Goal: Contribute content: Contribute content

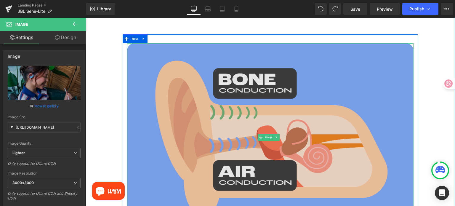
scroll to position [770, 0]
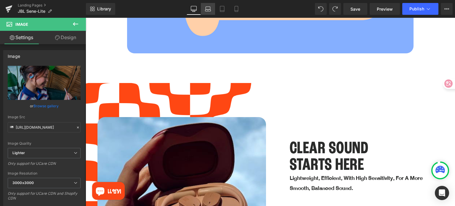
click at [207, 6] on link "Laptop" at bounding box center [208, 9] width 14 height 12
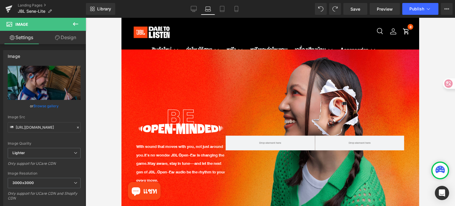
scroll to position [0, 0]
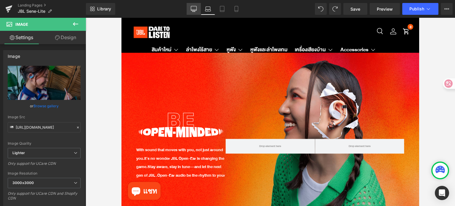
click at [196, 7] on icon at bounding box center [194, 9] width 6 height 6
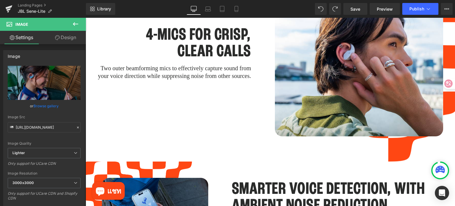
scroll to position [1415, 0]
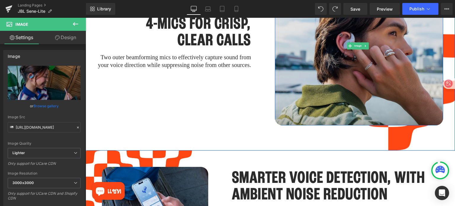
click at [358, 81] on img at bounding box center [359, 45] width 169 height 159
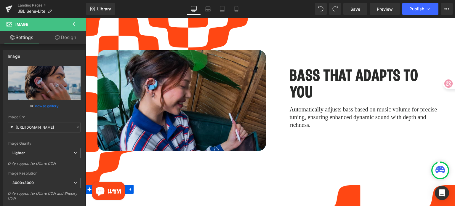
scroll to position [1148, 0]
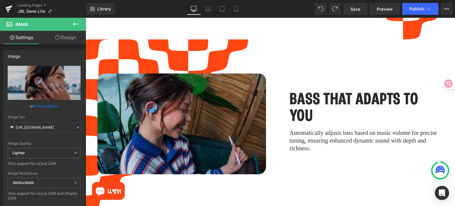
click at [209, 77] on img at bounding box center [181, 123] width 169 height 101
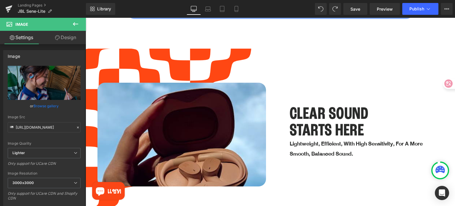
scroll to position [881, 0]
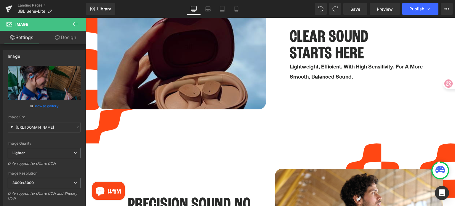
click at [214, 58] on img at bounding box center [181, 71] width 169 height 131
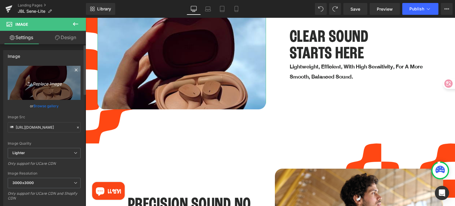
click at [47, 86] on link "Replace Image" at bounding box center [44, 83] width 73 height 34
type input "C:\fakepath\Tezza-3813.jpg"
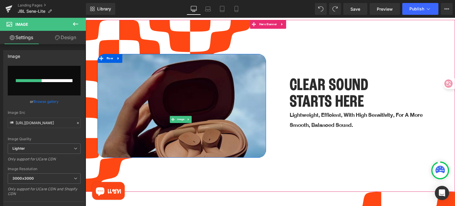
scroll to position [822, 0]
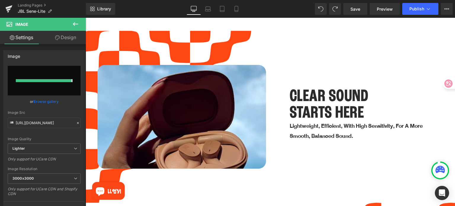
type input "[URL][DOMAIN_NAME]"
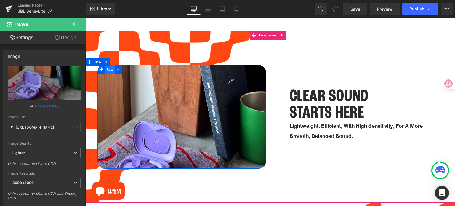
click at [107, 65] on span "Row" at bounding box center [109, 69] width 9 height 9
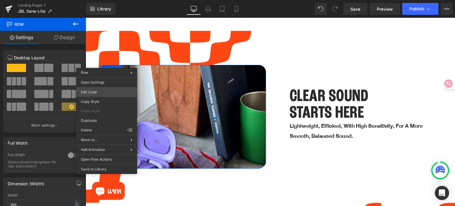
click at [100, 0] on div "Row You are previewing how the will restyle your page. You can not edit Element…" at bounding box center [227, 0] width 455 height 0
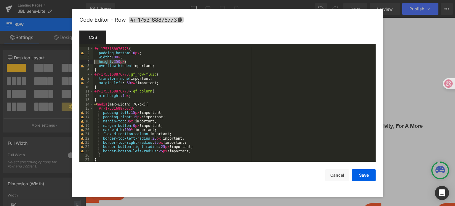
drag, startPoint x: 132, startPoint y: 61, endPoint x: 89, endPoint y: 61, distance: 42.9
click at [89, 61] on pre "1 2 3 4 5 6 7 8 9 10 11 12 13 14 15 16 17 18 19 20 21 22 23 24 25 26 27 28 #r-1…" at bounding box center [227, 104] width 296 height 115
click at [362, 177] on button "Save" at bounding box center [364, 175] width 24 height 12
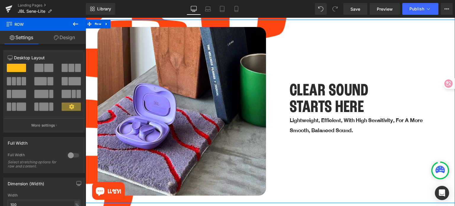
scroll to position [852, 0]
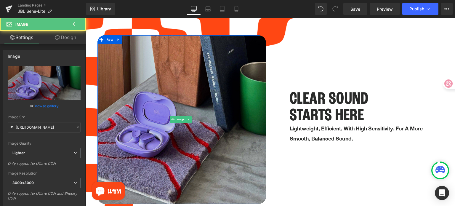
click at [217, 96] on img at bounding box center [181, 119] width 169 height 169
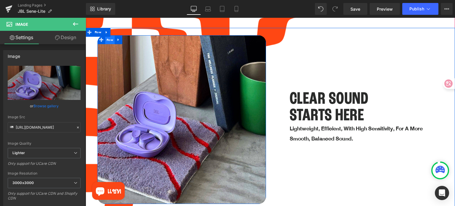
click at [110, 36] on span "Row" at bounding box center [109, 40] width 9 height 9
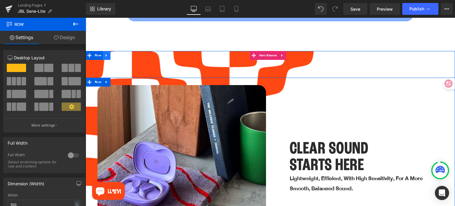
scroll to position [793, 0]
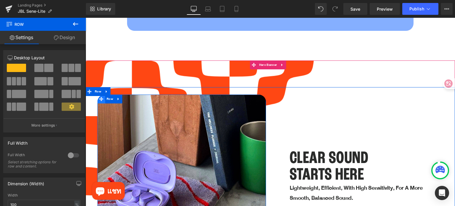
click at [100, 94] on span at bounding box center [101, 98] width 8 height 9
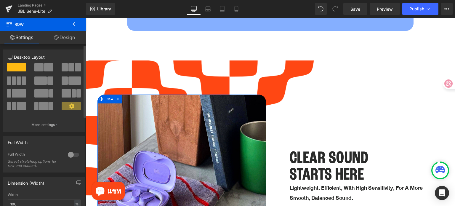
scroll to position [0, 0]
click at [69, 41] on link "Design" at bounding box center [64, 37] width 43 height 13
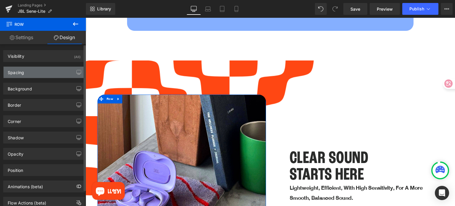
click at [40, 73] on div "Spacing" at bounding box center [44, 72] width 81 height 11
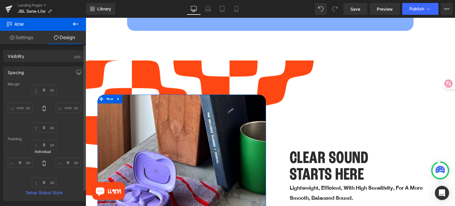
click at [45, 163] on icon at bounding box center [44, 163] width 6 height 6
type input "0"
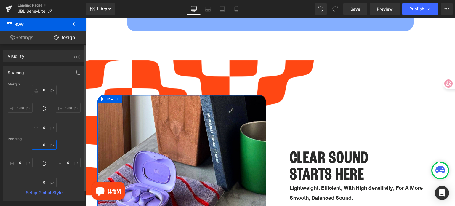
click at [44, 143] on input "0" at bounding box center [44, 145] width 25 height 10
type input "3"
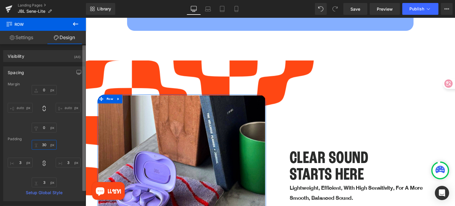
type input "30"
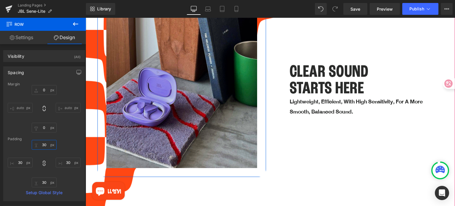
scroll to position [852, 0]
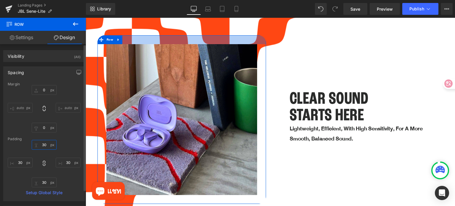
drag, startPoint x: 47, startPoint y: 144, endPoint x: 43, endPoint y: 145, distance: 4.5
click at [43, 145] on input "30" at bounding box center [44, 145] width 25 height 10
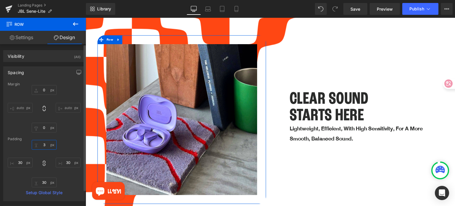
type input "3"
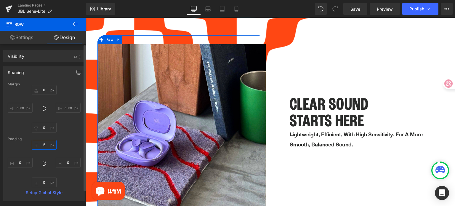
type input "5"
type input "50"
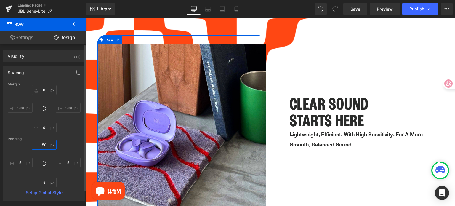
type input "50"
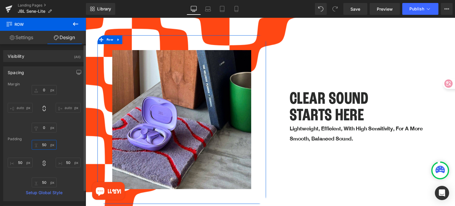
type input "50"
click at [70, 139] on div "Padding" at bounding box center [44, 139] width 73 height 4
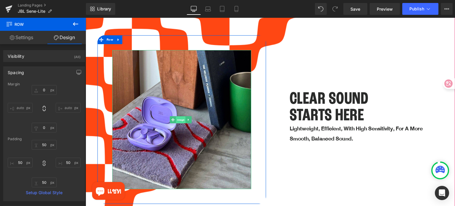
click at [179, 116] on span "Image" at bounding box center [180, 119] width 9 height 7
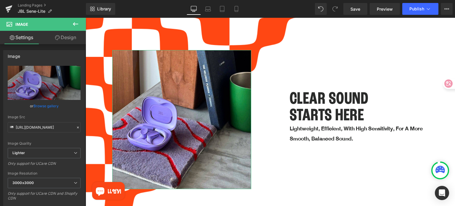
click at [63, 37] on link "Design" at bounding box center [65, 37] width 43 height 13
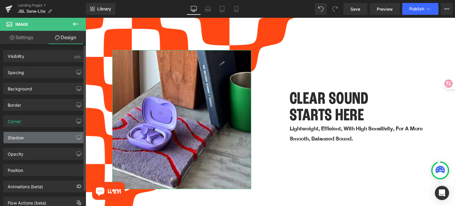
type input "0"
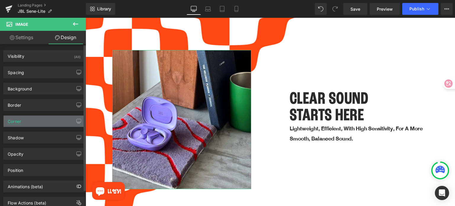
click at [51, 119] on div "Corner" at bounding box center [44, 121] width 81 height 11
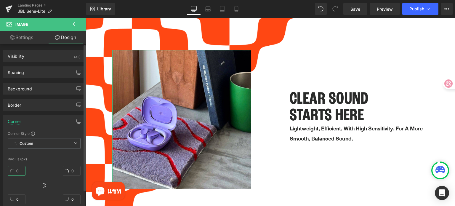
click at [20, 170] on input "0" at bounding box center [17, 171] width 18 height 10
type input "25"
type input "2"
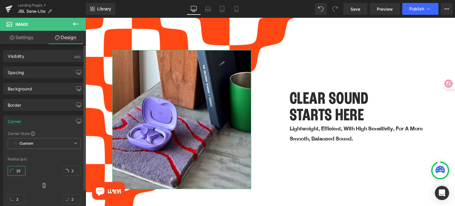
type input "25"
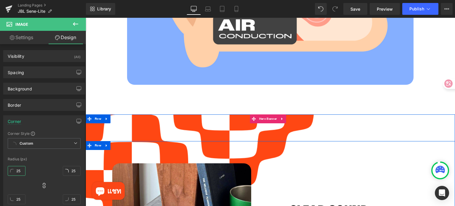
scroll to position [733, 0]
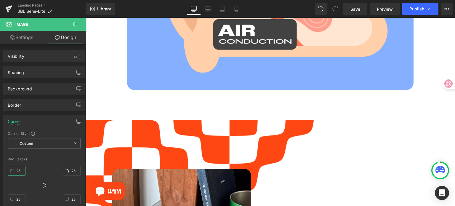
type input "25"
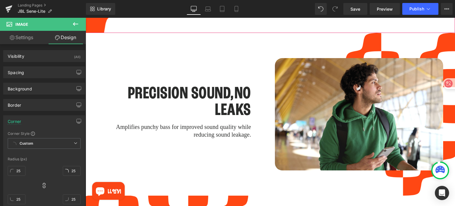
scroll to position [1059, 0]
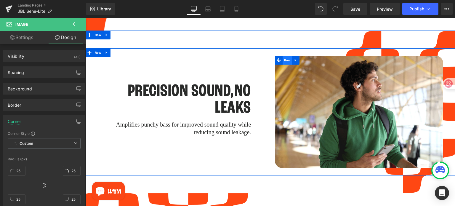
click at [286, 56] on span "Row" at bounding box center [287, 60] width 9 height 9
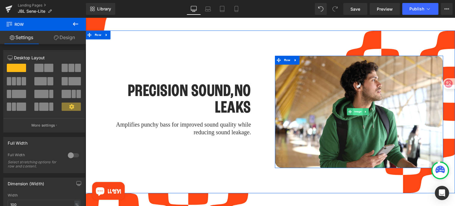
click at [354, 108] on span "Image" at bounding box center [357, 111] width 9 height 7
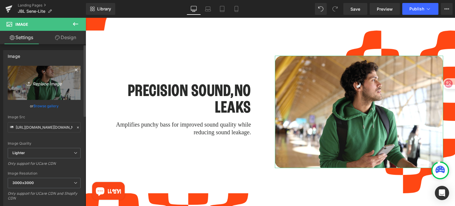
click at [51, 85] on icon "Replace Image" at bounding box center [43, 82] width 47 height 7
type input "C:\fakepath\[DOMAIN_NAME]_JBL_Sense-Lite_Lifestyle-Image_White (1)_1.jpg"
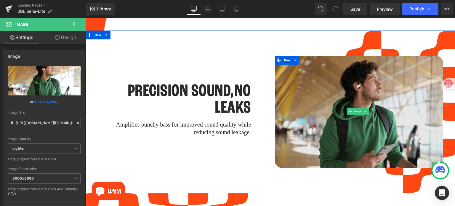
click at [319, 106] on img at bounding box center [359, 112] width 169 height 112
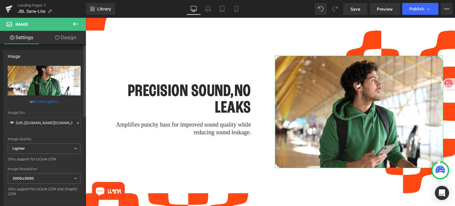
click at [43, 83] on input "file" at bounding box center [44, 81] width 73 height 30
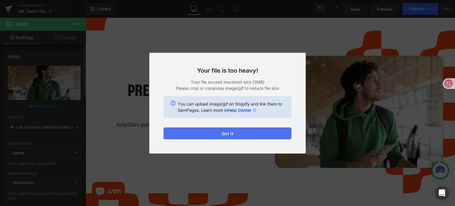
click at [223, 133] on button "Got it" at bounding box center [227, 133] width 128 height 12
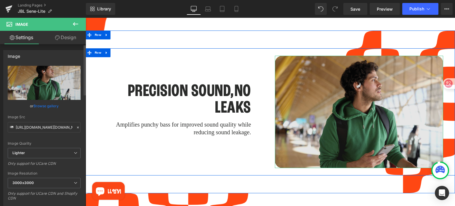
click at [310, 107] on img at bounding box center [359, 112] width 169 height 112
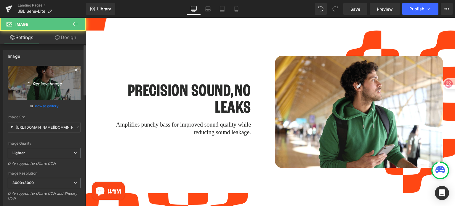
click at [49, 87] on link "Replace Image" at bounding box center [44, 83] width 73 height 34
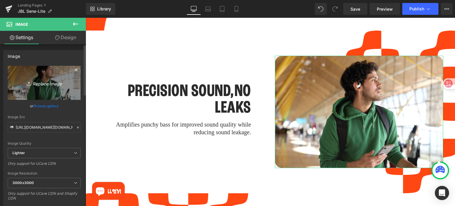
type input "C:\fakepath\[DOMAIN_NAME]_JBL_Sense-Lite_Lifestyle-Image_White (1)_1.jpg"
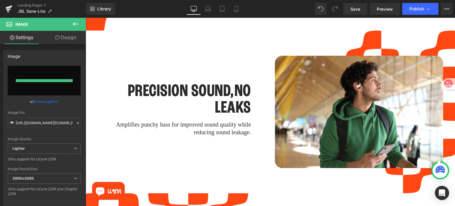
type input "[URL][DOMAIN_NAME][DOMAIN_NAME]"
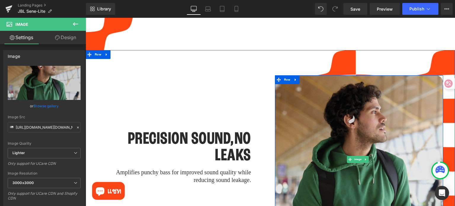
scroll to position [1030, 0]
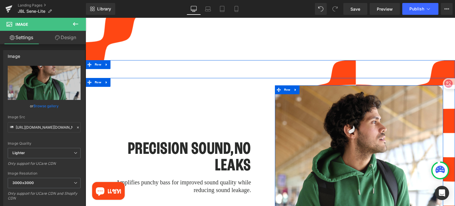
drag, startPoint x: 283, startPoint y: 82, endPoint x: 273, endPoint y: 86, distance: 10.5
click at [283, 85] on span "Row" at bounding box center [287, 89] width 9 height 9
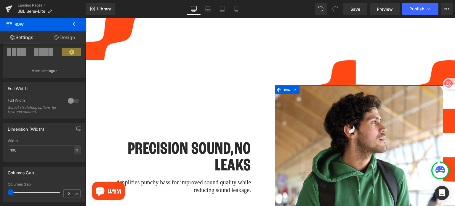
scroll to position [59, 0]
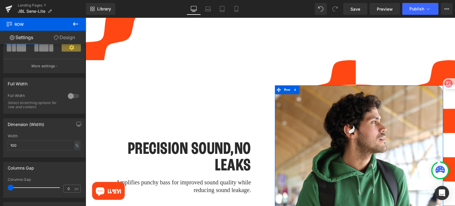
click at [69, 36] on link "Design" at bounding box center [64, 37] width 43 height 13
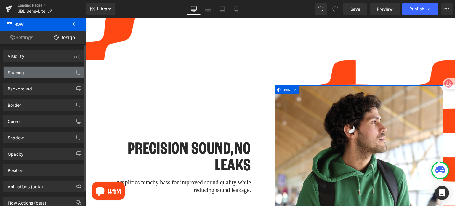
type input "0"
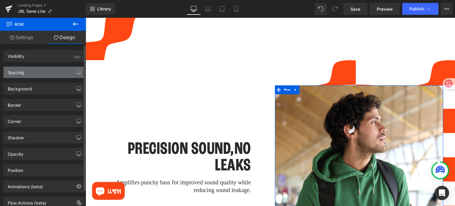
type input "0"
click at [39, 74] on div "Spacing" at bounding box center [44, 72] width 81 height 11
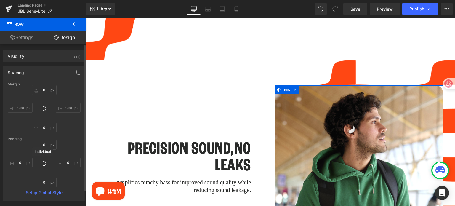
click at [44, 163] on icon at bounding box center [44, 163] width 3 height 5
type input "0"
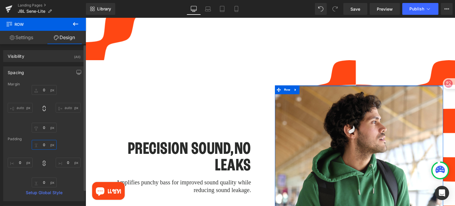
click at [45, 147] on input "0" at bounding box center [44, 145] width 25 height 10
type input "5"
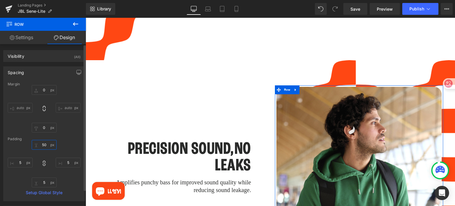
type input "50"
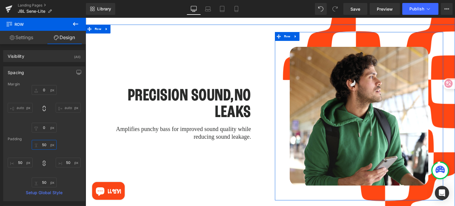
scroll to position [1059, 0]
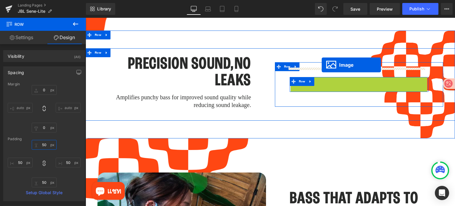
drag, startPoint x: 348, startPoint y: 128, endPoint x: 322, endPoint y: 65, distance: 68.5
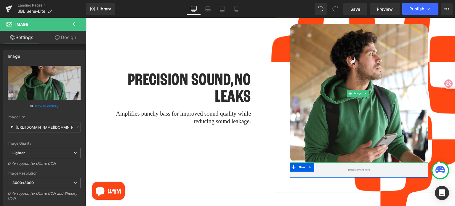
scroll to position [1118, 0]
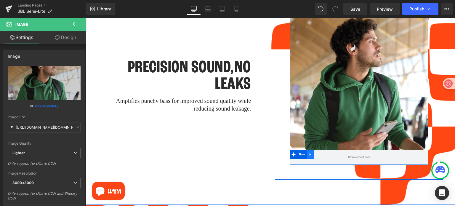
click at [308, 152] on icon at bounding box center [310, 154] width 4 height 4
click at [324, 152] on icon at bounding box center [326, 154] width 4 height 4
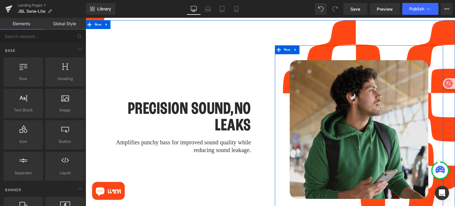
scroll to position [1059, 0]
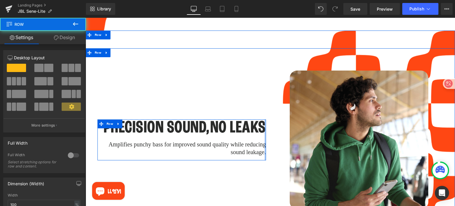
drag, startPoint x: 254, startPoint y: 122, endPoint x: 282, endPoint y: 120, distance: 28.5
click at [277, 119] on div "PRECISION SOUND,NO LEAKS Heading Amplifies punchy bass for improved sound quali…" at bounding box center [270, 139] width 369 height 183
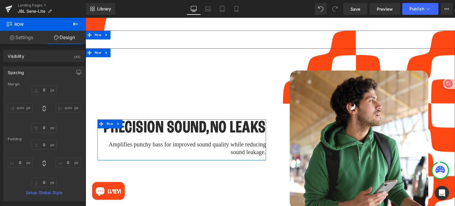
click at [272, 141] on div "Image Row 50px 50px" at bounding box center [358, 140] width 177 height 168
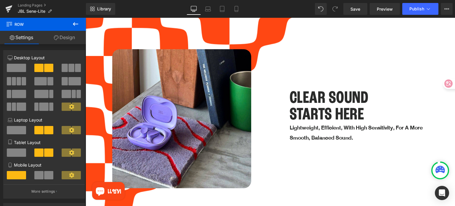
scroll to position [852, 0]
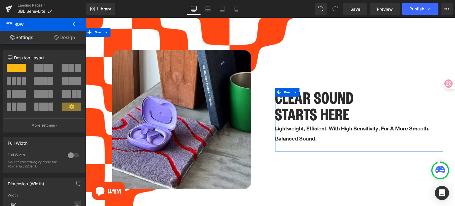
drag, startPoint x: 285, startPoint y: 101, endPoint x: 260, endPoint y: 99, distance: 25.0
click at [260, 99] on div "Image Row 50px CLEAR SOUND STARTS HERE Heading Lightweight, efficient, with hig…" at bounding box center [270, 119] width 369 height 183
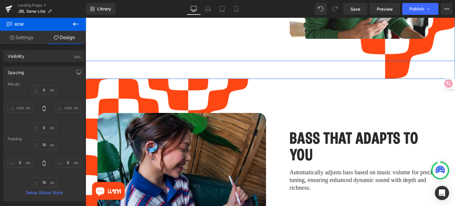
scroll to position [1266, 0]
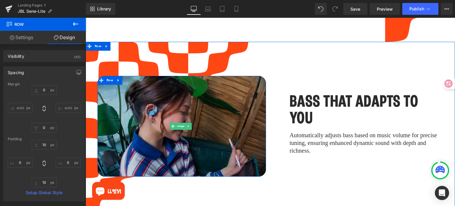
click at [193, 134] on img at bounding box center [181, 126] width 169 height 101
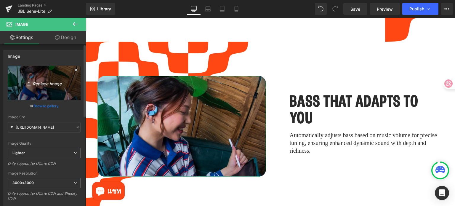
click at [52, 81] on icon "Replace Image" at bounding box center [43, 82] width 47 height 7
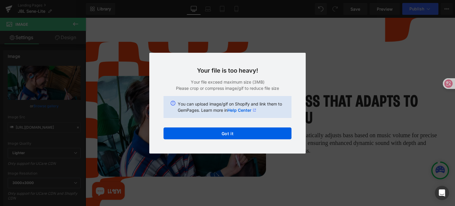
click at [328, 147] on div "Back to Library Insert Your file is too heavy! Your file exceed maximum size (3…" at bounding box center [227, 103] width 455 height 206
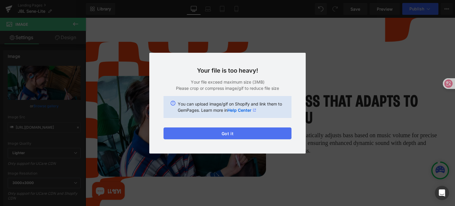
click at [263, 137] on button "Got it" at bounding box center [227, 133] width 128 height 12
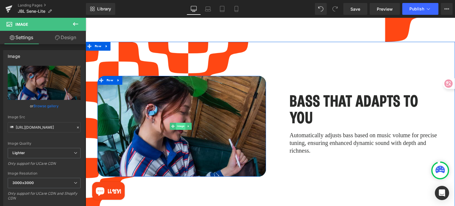
click at [176, 123] on span "Image" at bounding box center [180, 126] width 9 height 7
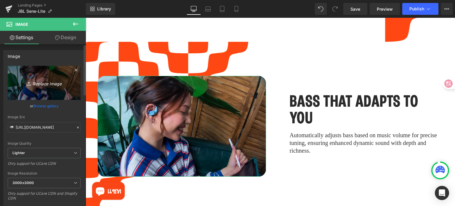
click at [53, 84] on icon "Replace Image" at bounding box center [43, 82] width 47 height 7
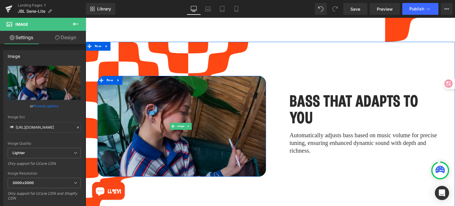
click at [213, 126] on img at bounding box center [181, 126] width 169 height 101
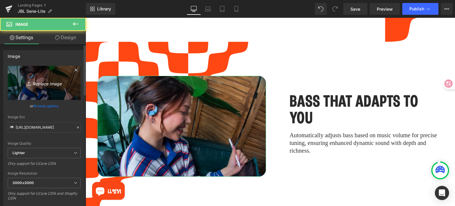
click at [49, 86] on icon "Replace Image" at bounding box center [43, 82] width 47 height 7
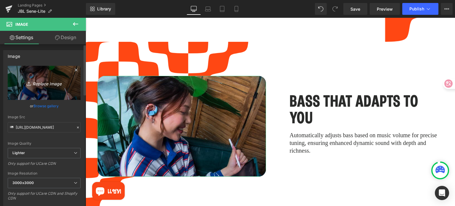
type input "C:\fakepath\JBL_OS_Styling Your Everyday_03-Superless (1).png"
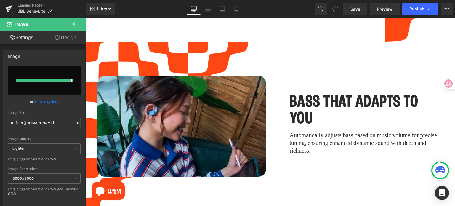
type input "[URL][DOMAIN_NAME]"
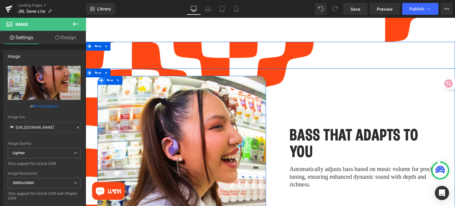
drag, startPoint x: 105, startPoint y: 71, endPoint x: 102, endPoint y: 68, distance: 4.4
click at [105, 76] on span "Row" at bounding box center [109, 80] width 9 height 9
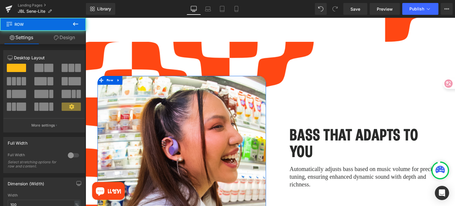
click at [68, 38] on link "Design" at bounding box center [64, 37] width 43 height 13
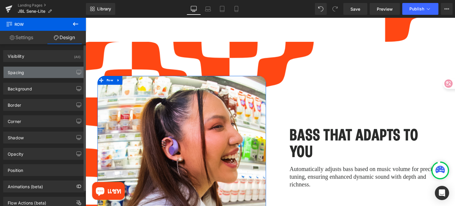
type input "0"
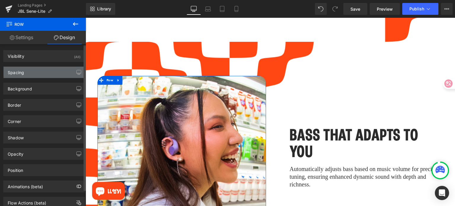
type input "0"
click at [37, 70] on div "Spacing" at bounding box center [44, 72] width 81 height 11
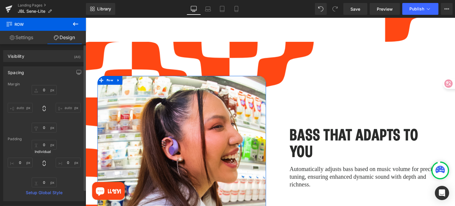
drag, startPoint x: 43, startPoint y: 164, endPoint x: 44, endPoint y: 158, distance: 5.3
click at [43, 163] on icon at bounding box center [44, 163] width 6 height 6
type input "0"
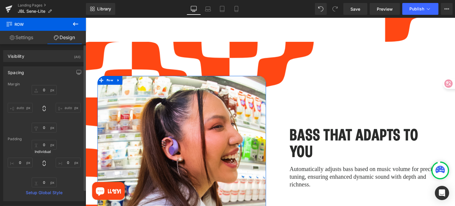
type input "0"
click at [45, 145] on input "0" at bounding box center [44, 145] width 25 height 10
type input "50"
type input "5"
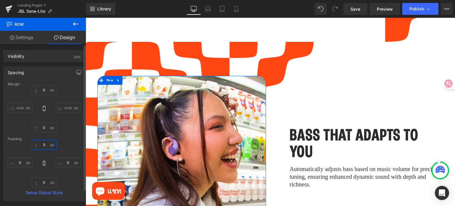
type input "5"
type input "50"
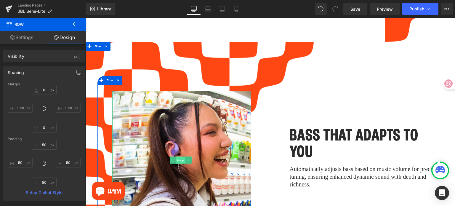
click at [179, 157] on span "Image" at bounding box center [180, 160] width 9 height 7
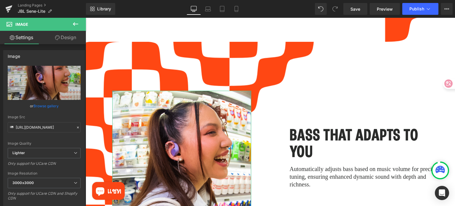
click at [69, 39] on link "Design" at bounding box center [65, 37] width 43 height 13
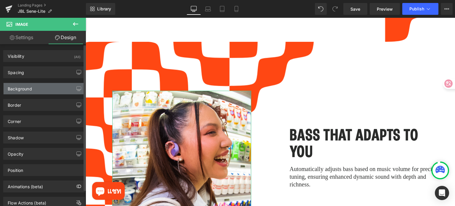
type input "0"
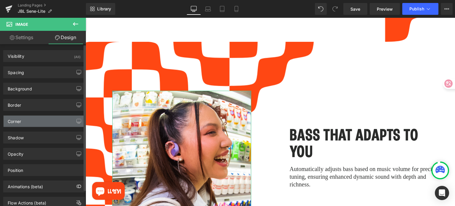
click at [42, 121] on div "Corner" at bounding box center [44, 121] width 81 height 11
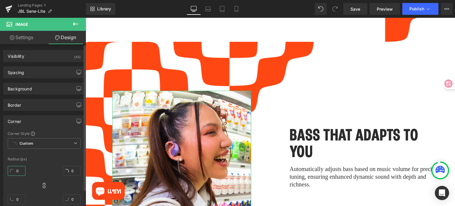
click at [20, 170] on input "0" at bounding box center [17, 171] width 18 height 10
type input "25"
type input "2"
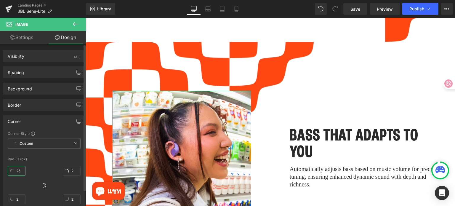
type input "25"
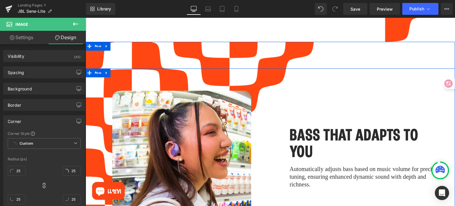
click at [312, 101] on div "BASS THAT ADAPTS TO YOU Heading Automatically adjusts bass based on music volum…" at bounding box center [358, 160] width 177 height 169
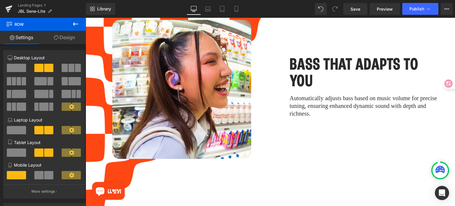
scroll to position [1326, 0]
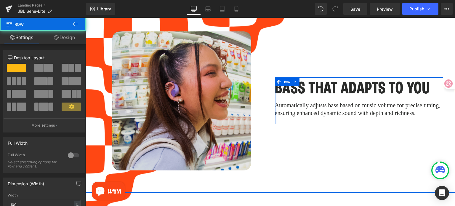
drag, startPoint x: 286, startPoint y: 88, endPoint x: 238, endPoint y: 83, distance: 48.8
click at [238, 83] on div "Image Row 50px BASS THAT ADAPTS TO YOU Heading Automatically adjusts bass based…" at bounding box center [270, 100] width 369 height 183
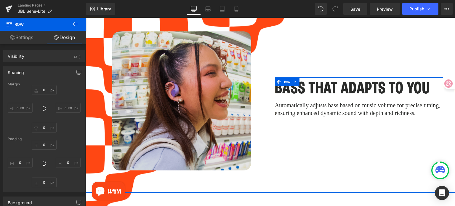
type input "0"
type input "10"
type input "0"
type input "10"
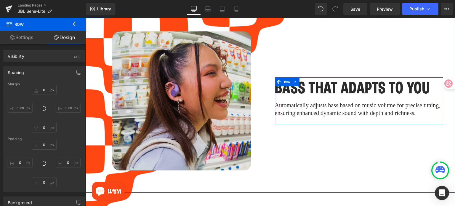
type input "0"
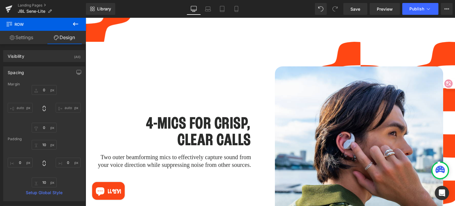
scroll to position [1503, 0]
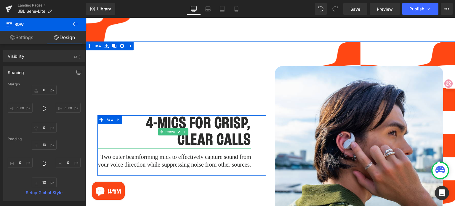
click at [240, 132] on h1 "CLEAR CALLS" at bounding box center [174, 140] width 154 height 17
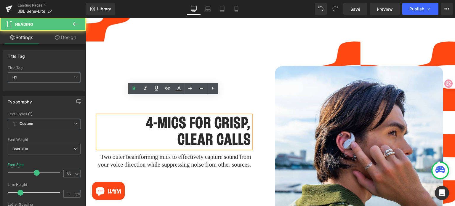
click at [251, 173] on div "4-MICS FOR CRISP, CLEAR CALLS Heading Two outer beamforming mics to effectively…" at bounding box center [181, 145] width 177 height 159
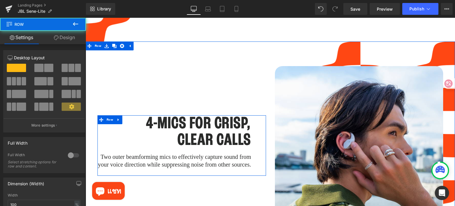
click at [251, 133] on div "4-MICS FOR CRISP, CLEAR CALLS Heading Two outer beamforming mics to effectively…" at bounding box center [181, 145] width 169 height 60
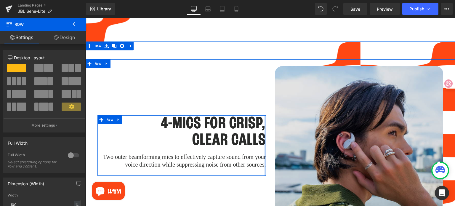
drag, startPoint x: 253, startPoint y: 133, endPoint x: 279, endPoint y: 137, distance: 26.4
click at [279, 137] on div "4-MICS FOR CRISP, CLEAR CALLS Heading Two outer beamforming mics to effectively…" at bounding box center [270, 145] width 369 height 173
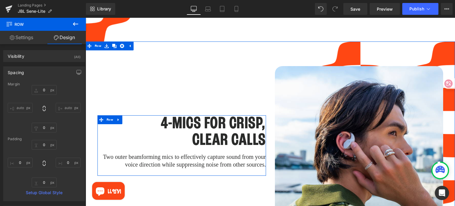
click at [284, 67] on span "Row" at bounding box center [287, 70] width 8 height 7
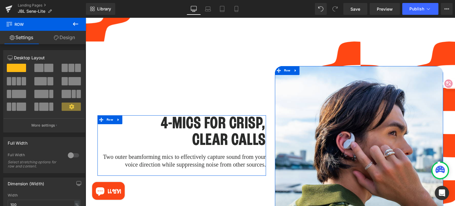
click at [65, 42] on link "Design" at bounding box center [64, 37] width 43 height 13
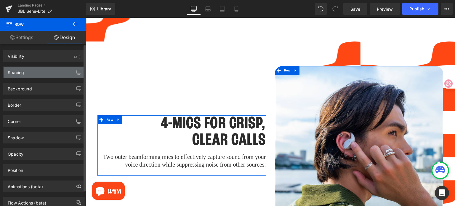
type input "0"
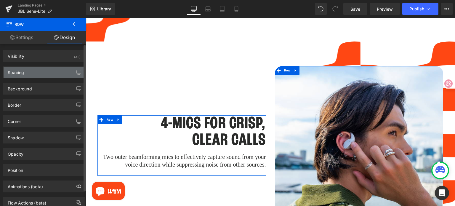
type input "0"
click at [33, 75] on div "Spacing" at bounding box center [44, 72] width 81 height 11
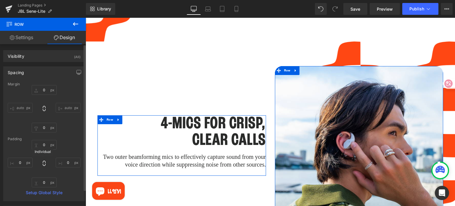
click at [41, 163] on icon at bounding box center [44, 163] width 6 height 6
type input "0"
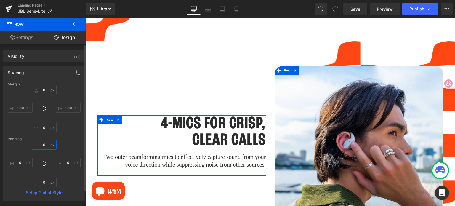
click at [46, 146] on input "0" at bounding box center [44, 145] width 25 height 10
type input "50"
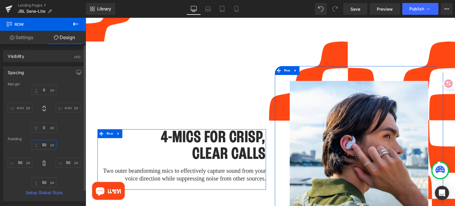
type input "50"
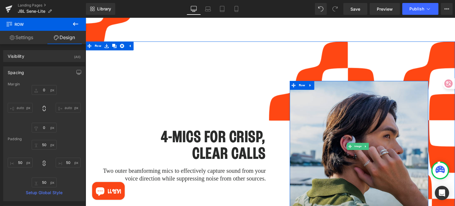
click at [332, 130] on img at bounding box center [359, 146] width 139 height 131
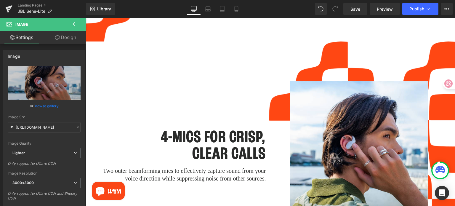
click at [58, 40] on link "Design" at bounding box center [65, 37] width 43 height 13
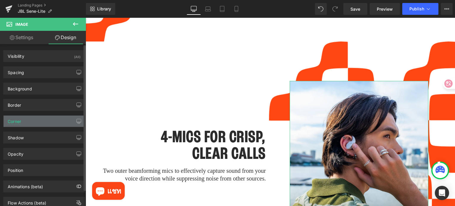
click at [41, 121] on div "Corner" at bounding box center [44, 121] width 81 height 11
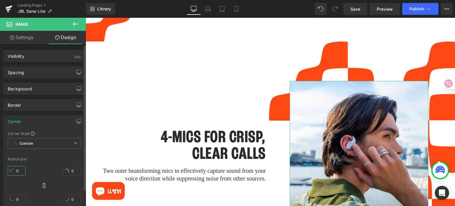
click at [17, 168] on input "0" at bounding box center [17, 171] width 18 height 10
type input "25"
type input "2"
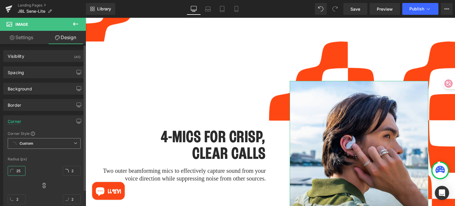
type input "25"
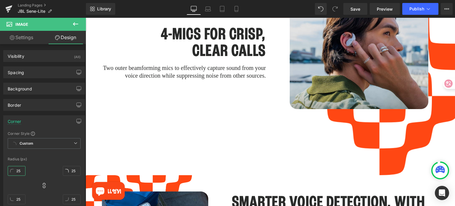
scroll to position [1592, 0]
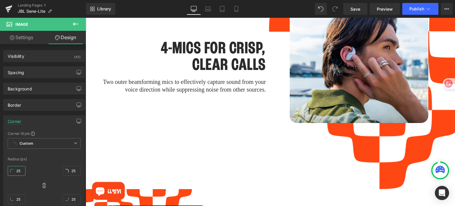
type input "25"
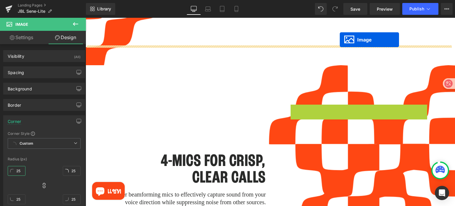
scroll to position [1468, 0]
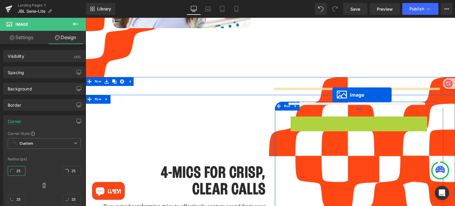
drag, startPoint x: 347, startPoint y: 102, endPoint x: 332, endPoint y: 95, distance: 16.6
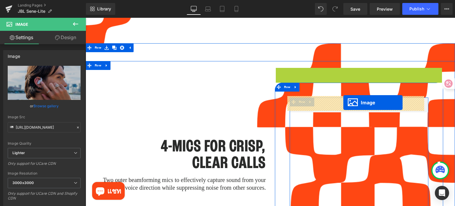
scroll to position [1515, 0]
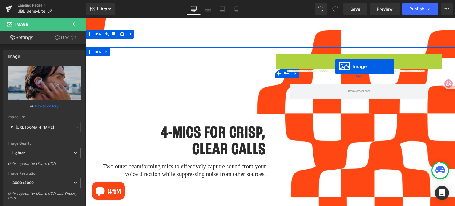
drag, startPoint x: 349, startPoint y: 108, endPoint x: 335, endPoint y: 66, distance: 43.4
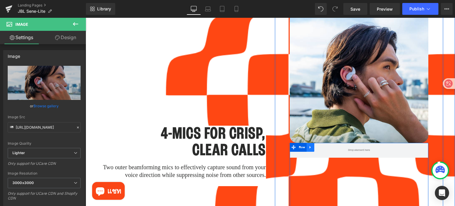
click at [309, 145] on icon at bounding box center [310, 147] width 4 height 4
click at [324, 145] on icon at bounding box center [326, 147] width 4 height 4
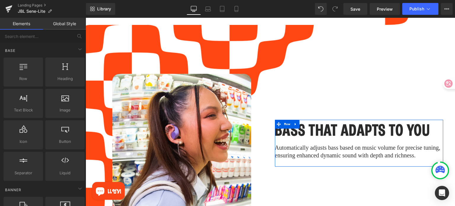
scroll to position [1365, 0]
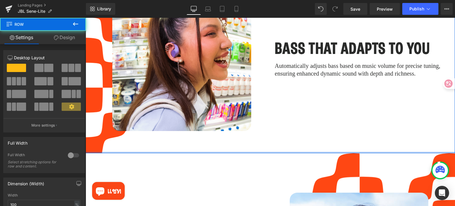
drag, startPoint x: 263, startPoint y: 162, endPoint x: 264, endPoint y: 129, distance: 33.2
click at [264, 129] on div "Image Row 50px BASS THAT ADAPTS TO YOU Heading Automatically adjusts bass based…" at bounding box center [270, 48] width 369 height 210
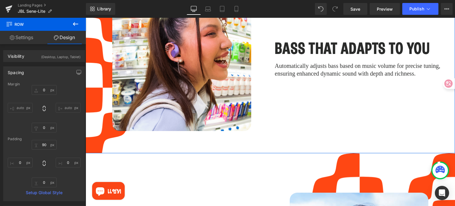
type input "0"
type input "90"
type input "0"
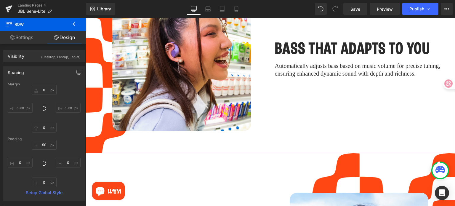
type input "0"
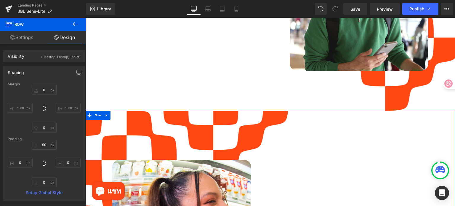
scroll to position [1187, 0]
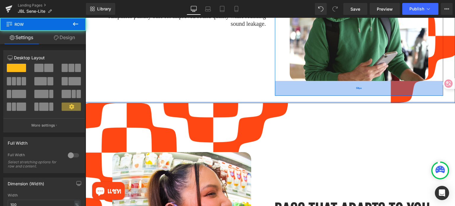
drag, startPoint x: 306, startPoint y: 106, endPoint x: 305, endPoint y: 77, distance: 29.0
click at [305, 77] on div "PRECISION SOUND,NO LEAKS Heading Amplifies punchy bass for improved sound quali…" at bounding box center [270, 2] width 369 height 201
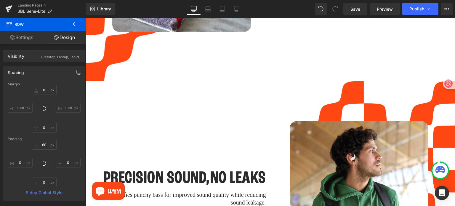
scroll to position [980, 0]
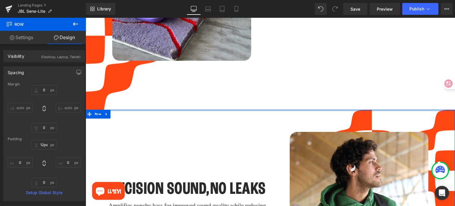
type input "0px"
drag, startPoint x: 259, startPoint y: 115, endPoint x: 259, endPoint y: 81, distance: 33.5
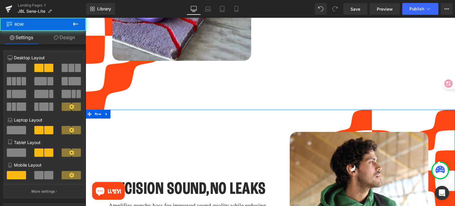
click at [226, 123] on div "PRECISION SOUND,NO LEAKS Heading Amplifies punchy bass for improved sound quali…" at bounding box center [181, 201] width 177 height 168
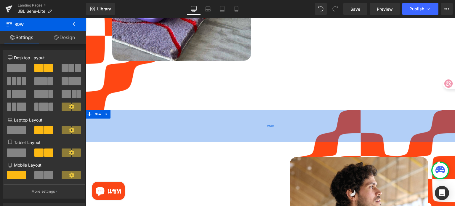
drag, startPoint x: 231, startPoint y: 103, endPoint x: 231, endPoint y: 128, distance: 24.9
click at [231, 128] on div "109px" at bounding box center [270, 126] width 369 height 32
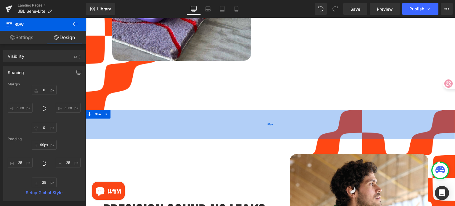
type input "100px"
drag, startPoint x: 237, startPoint y: 126, endPoint x: 236, endPoint y: 124, distance: 3.0
click at [236, 124] on div "100px" at bounding box center [270, 125] width 369 height 30
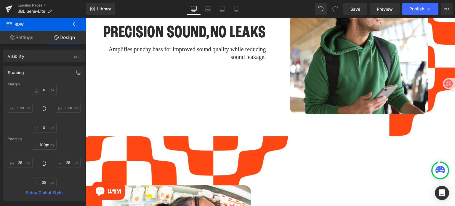
scroll to position [1158, 0]
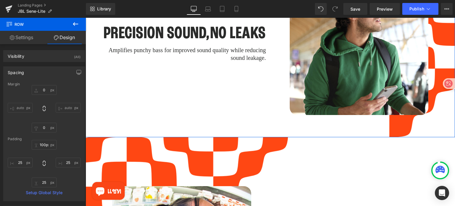
click at [263, 109] on div "PRECISION SOUND,NO LEAKS Heading Amplifies punchy bass for improved sound quali…" at bounding box center [181, 45] width 177 height 168
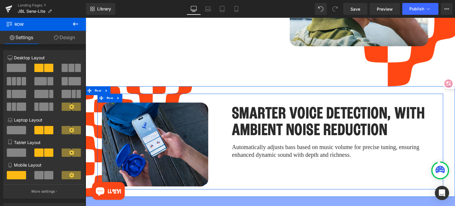
scroll to position [1602, 0]
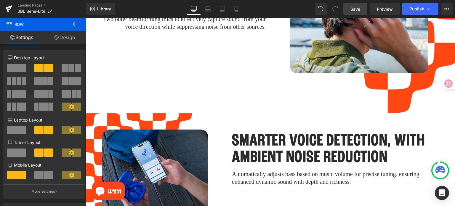
drag, startPoint x: 358, startPoint y: 8, endPoint x: 297, endPoint y: 124, distance: 131.0
click at [358, 8] on span "Save" at bounding box center [355, 9] width 10 height 6
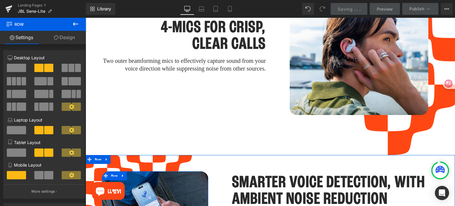
scroll to position [1454, 0]
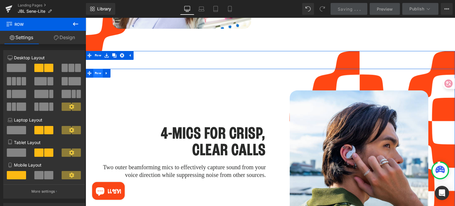
click at [96, 69] on span "Row" at bounding box center [97, 73] width 9 height 9
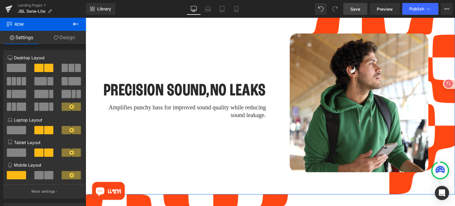
scroll to position [1099, 0]
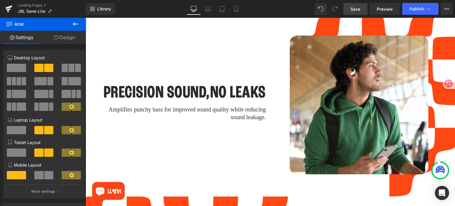
click at [352, 8] on span "Save" at bounding box center [355, 9] width 10 height 6
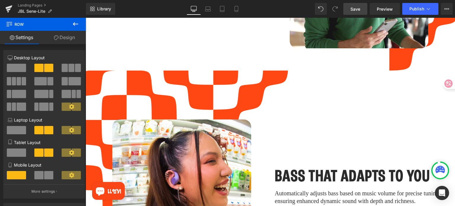
scroll to position [1217, 0]
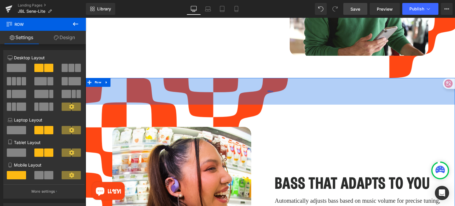
click at [132, 86] on div "Image Row 50px BASS THAT ADAPTS TO YOU Heading Automatically adjusts bass based…" at bounding box center [270, 183] width 369 height 210
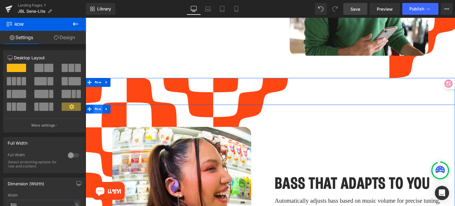
click at [96, 105] on span "Row" at bounding box center [97, 109] width 9 height 9
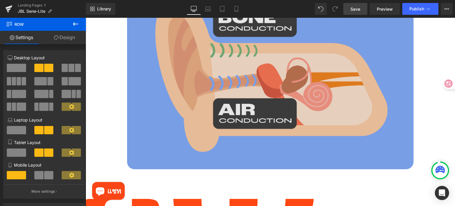
scroll to position [802, 0]
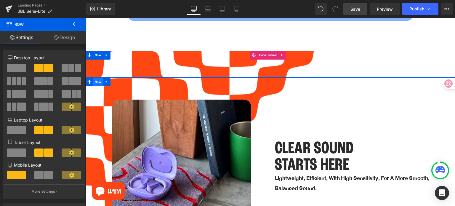
click at [98, 78] on span "Row" at bounding box center [97, 82] width 9 height 9
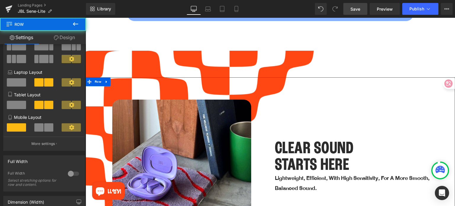
scroll to position [148, 0]
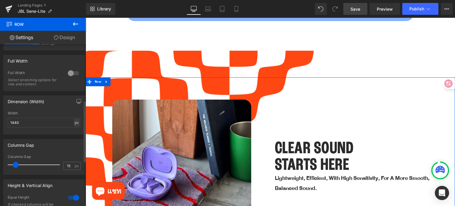
click at [75, 123] on div "px" at bounding box center [77, 122] width 6 height 8
click at [74, 132] on li "%" at bounding box center [76, 131] width 7 height 9
drag, startPoint x: 27, startPoint y: 124, endPoint x: 6, endPoint y: 123, distance: 21.0
click at [6, 123] on div "100% Width 100 % % px" at bounding box center [44, 122] width 81 height 23
type input "80"
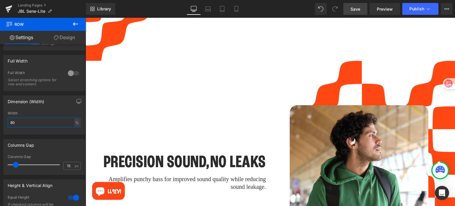
scroll to position [1010, 0]
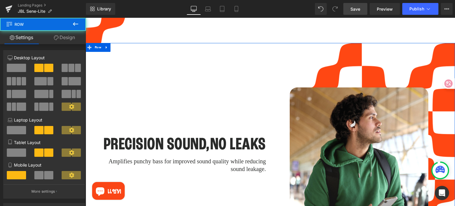
click at [126, 75] on div "PRECISION SOUND,NO LEAKS Heading Amplifies punchy bass for improved sound quali…" at bounding box center [181, 157] width 177 height 168
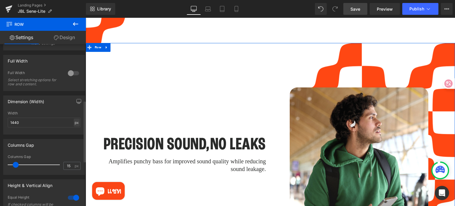
click at [75, 124] on div "px" at bounding box center [77, 122] width 6 height 8
click at [73, 134] on li "%" at bounding box center [76, 131] width 7 height 9
drag, startPoint x: 31, startPoint y: 123, endPoint x: 3, endPoint y: 123, distance: 27.6
click at [3, 123] on div "Dimension (Width) 100% Width 100 % % px" at bounding box center [44, 114] width 82 height 39
type input "80"
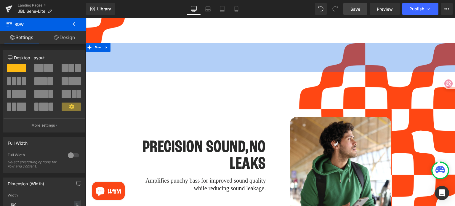
drag, startPoint x: 116, startPoint y: 35, endPoint x: 116, endPoint y: 64, distance: 29.0
click at [116, 64] on div "PRECISION SOUND,NO LEAKS Heading Amplifies punchy bass for improved sound quali…" at bounding box center [270, 142] width 369 height 198
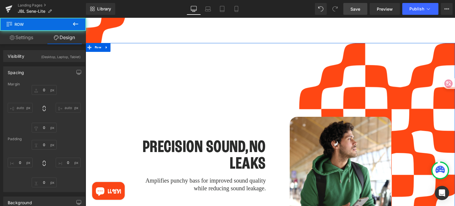
type input "0"
type input "99"
type input "0"
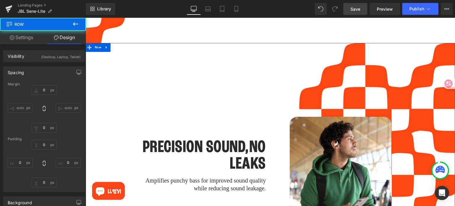
type input "0"
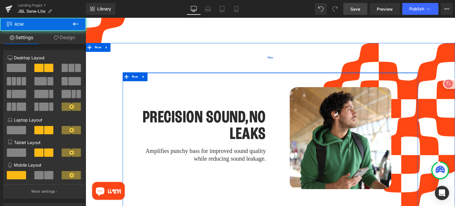
drag, startPoint x: 201, startPoint y: 69, endPoint x: 203, endPoint y: 42, distance: 27.4
click at [203, 43] on div "PRECISION SOUND,NO LEAKS Heading Amplifies punchy bass for improved sound quali…" at bounding box center [270, 127] width 369 height 168
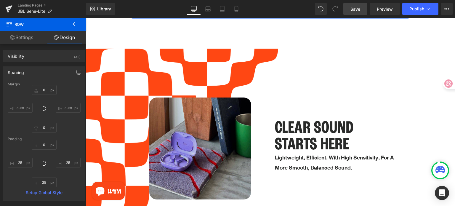
scroll to position [802, 0]
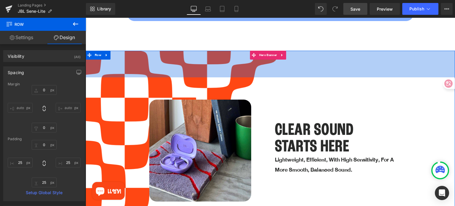
click at [217, 66] on div "Image Row 50px CLEAR SOUND STARTS HERE Heading Lightweight, efficient, with hig…" at bounding box center [270, 151] width 369 height 200
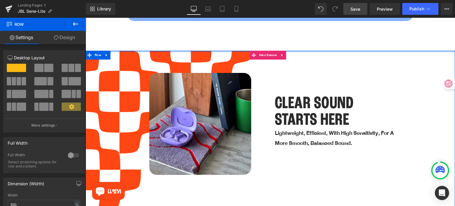
drag, startPoint x: 219, startPoint y: 66, endPoint x: 213, endPoint y: 39, distance: 27.8
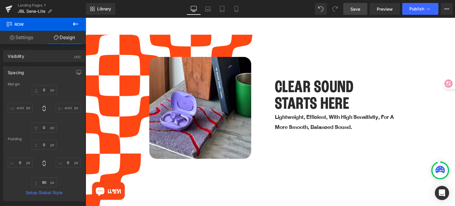
scroll to position [862, 0]
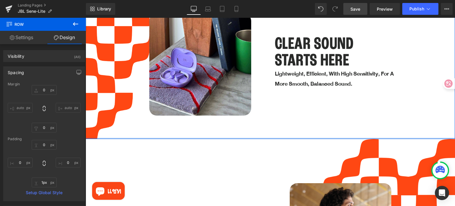
type input "0px"
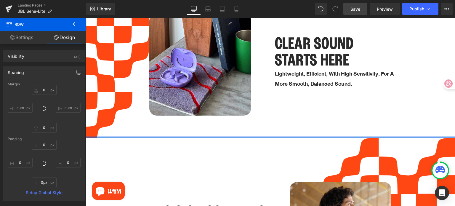
drag, startPoint x: 194, startPoint y: 153, endPoint x: 193, endPoint y: 125, distance: 28.2
click at [193, 125] on div "Image Row 50px CLEAR SOUND STARTS HERE Heading Lightweight, efficient, with hig…" at bounding box center [270, 64] width 369 height 146
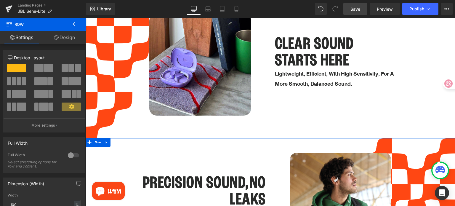
drag, startPoint x: 213, startPoint y: 157, endPoint x: 209, endPoint y: 124, distance: 33.5
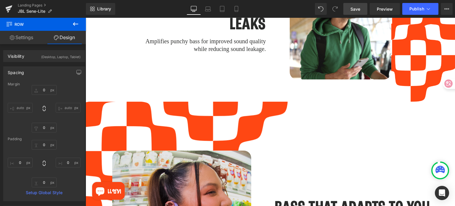
scroll to position [1039, 0]
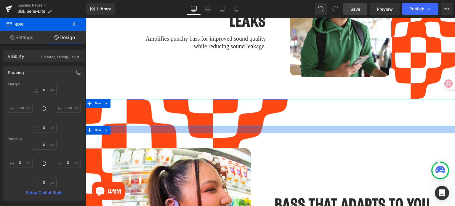
click at [140, 126] on div at bounding box center [270, 129] width 369 height 7
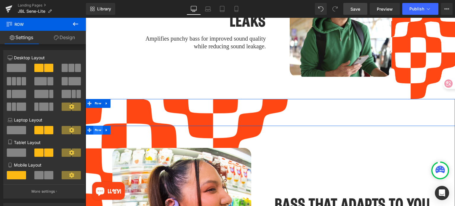
click at [96, 126] on span "Row" at bounding box center [97, 130] width 9 height 9
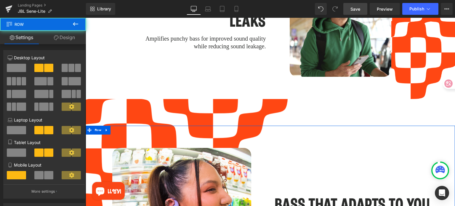
click at [65, 36] on link "Design" at bounding box center [64, 37] width 43 height 13
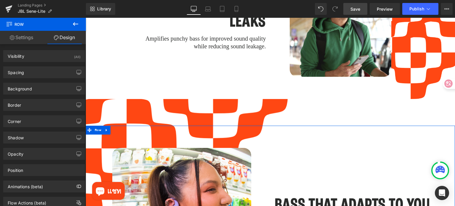
click at [17, 39] on link "Settings" at bounding box center [21, 37] width 43 height 13
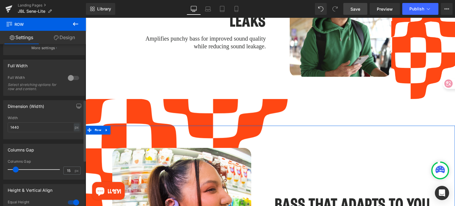
scroll to position [148, 0]
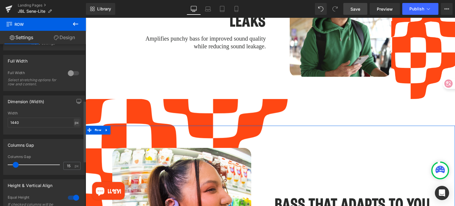
click at [74, 126] on div "px" at bounding box center [77, 122] width 6 height 8
click at [74, 134] on li "%" at bounding box center [76, 131] width 7 height 9
click at [42, 124] on input "100" at bounding box center [44, 123] width 73 height 10
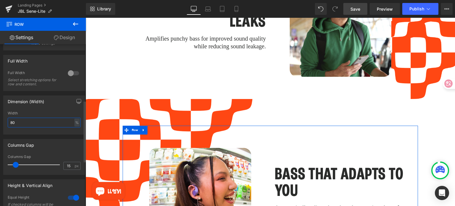
type input "80"
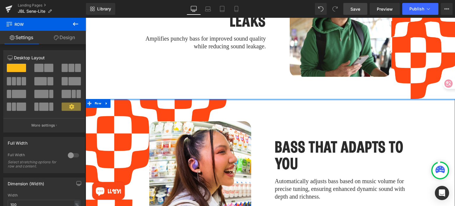
drag, startPoint x: 241, startPoint y: 114, endPoint x: 235, endPoint y: 86, distance: 28.1
click at [235, 86] on div "Image With sound that moves with you, not just around you. it’s no wonder JBL O…" at bounding box center [270, 60] width 369 height 2094
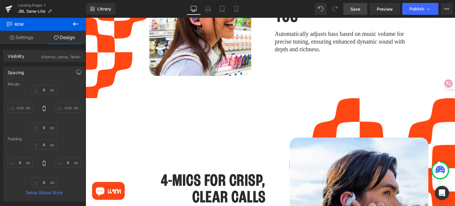
scroll to position [1187, 0]
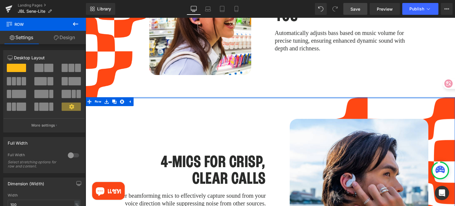
drag, startPoint x: 210, startPoint y: 100, endPoint x: 209, endPoint y: 78, distance: 21.6
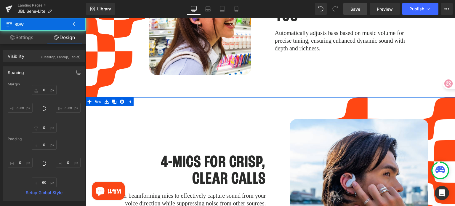
click at [111, 109] on div "4-MICS FOR CRISP, CLEAR CALLS Heading Two outer beamforming mics to effectively…" at bounding box center [181, 184] width 177 height 161
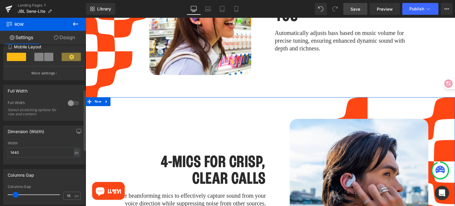
scroll to position [118, 0]
click at [74, 155] on div "px" at bounding box center [77, 152] width 6 height 8
click at [73, 162] on li "%" at bounding box center [76, 161] width 7 height 9
drag, startPoint x: 21, startPoint y: 152, endPoint x: 0, endPoint y: 152, distance: 21.3
click at [0, 152] on div "Dimension (Width) 100% Width 100 % % px" at bounding box center [44, 143] width 89 height 44
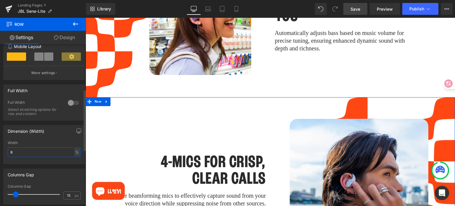
type input "80"
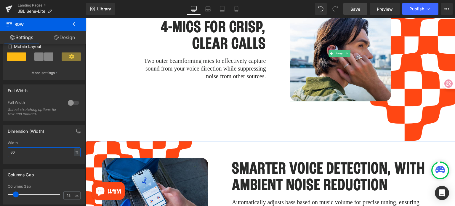
scroll to position [1306, 0]
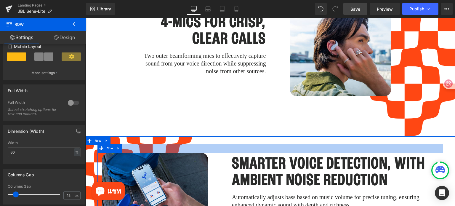
click at [180, 144] on div at bounding box center [270, 148] width 346 height 9
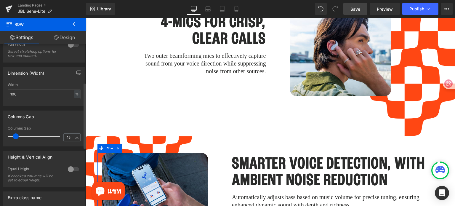
scroll to position [178, 0]
click at [75, 95] on div "%" at bounding box center [76, 93] width 5 height 8
click at [74, 104] on li "%" at bounding box center [76, 102] width 7 height 9
drag, startPoint x: 28, startPoint y: 95, endPoint x: 0, endPoint y: 96, distance: 27.6
click at [0, 96] on div "Dimension (Width) 100% Width 100 % % px" at bounding box center [44, 83] width 89 height 44
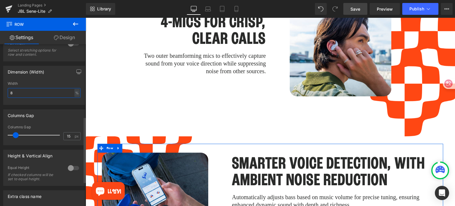
type input "80"
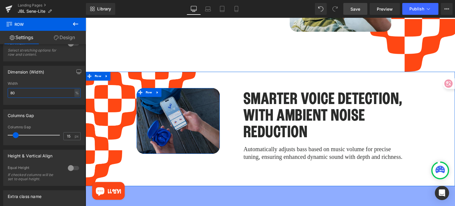
scroll to position [1365, 0]
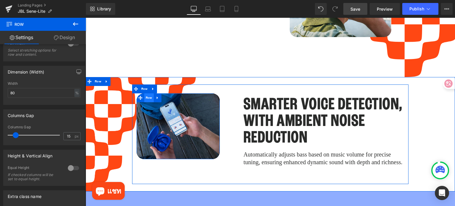
click at [146, 93] on span "Row" at bounding box center [148, 97] width 9 height 9
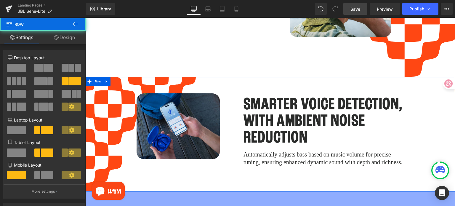
click at [159, 158] on div "Image Row Smarter Voice Detection, with Ambient Noise Reduction Heading Automat…" at bounding box center [270, 134] width 277 height 100
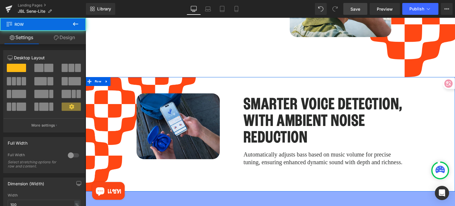
click at [126, 126] on div "Image Row Smarter Voice Detection, with Ambient Noise Reduction Heading Automat…" at bounding box center [270, 134] width 355 height 100
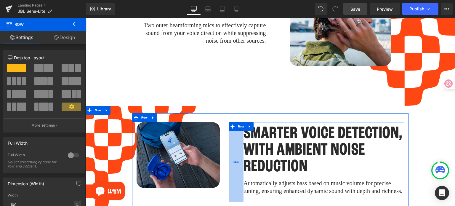
scroll to position [1336, 0]
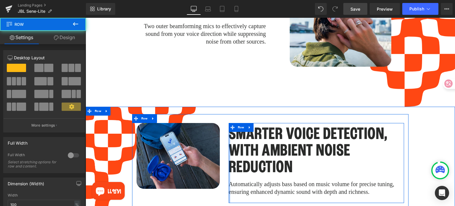
drag, startPoint x: 242, startPoint y: 149, endPoint x: 218, endPoint y: 149, distance: 23.7
click at [218, 149] on div "Image Row Smarter Voice Detection, with Ambient Noise Reduction Heading Automat…" at bounding box center [270, 164] width 277 height 100
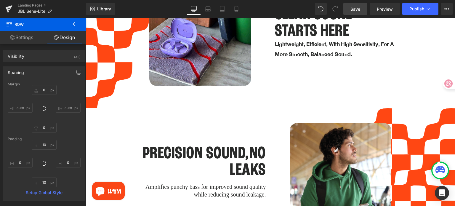
scroll to position [773, 0]
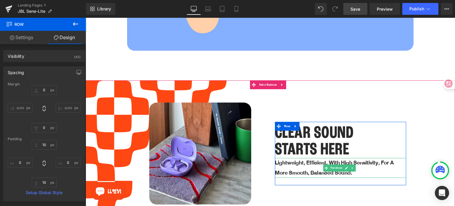
click at [300, 164] on p "Lightweight, efficient, with high sensitivity, for a more smooth, balanced soun…" at bounding box center [341, 168] width 132 height 20
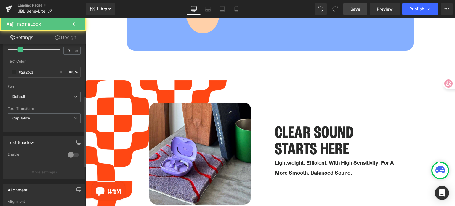
scroll to position [118, 0]
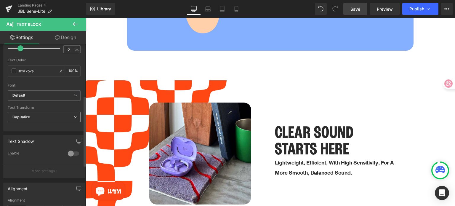
click at [42, 118] on span "Capitalize" at bounding box center [44, 117] width 73 height 10
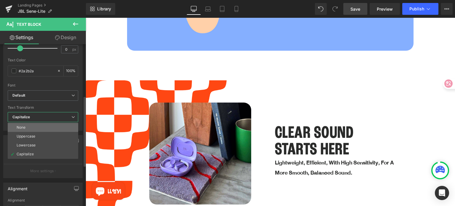
click at [37, 126] on li "None" at bounding box center [43, 127] width 70 height 9
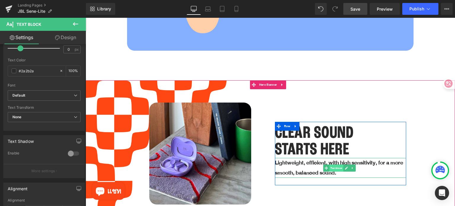
click at [335, 164] on span "Text Block" at bounding box center [336, 167] width 14 height 7
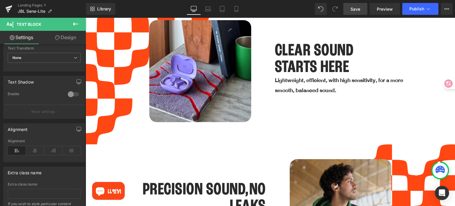
scroll to position [891, 0]
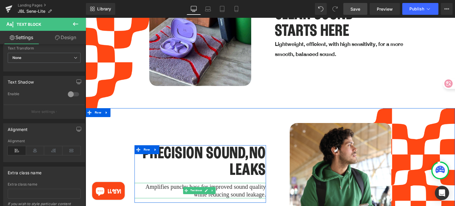
click at [239, 183] on p "Amplifies punchy bass for improved sound quality while reducing sound leakage." at bounding box center [200, 190] width 132 height 15
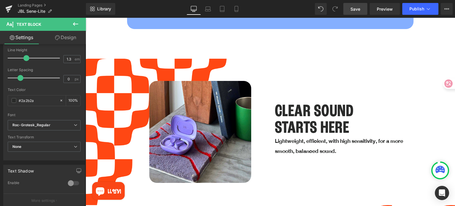
scroll to position [802, 0]
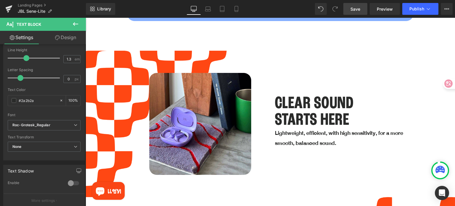
click at [289, 134] on p "Lightweight, efficient, with high sensitivity, for a more smooth, balanced soun…" at bounding box center [341, 138] width 132 height 20
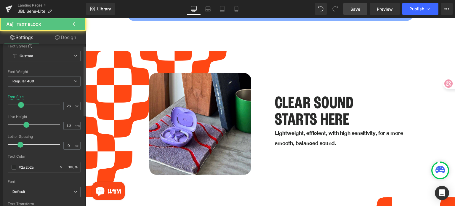
scroll to position [118, 0]
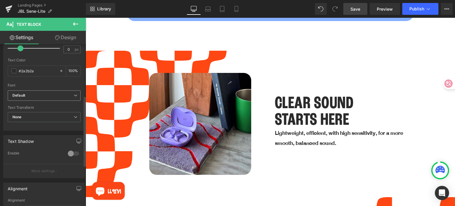
click at [53, 98] on span "Default" at bounding box center [44, 95] width 73 height 10
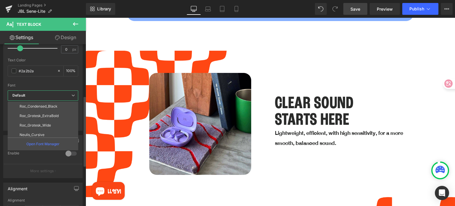
scroll to position [78, 0]
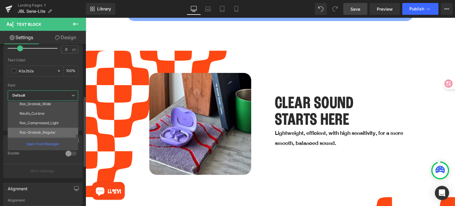
click at [56, 130] on li "Roc-Grotesk_Regular" at bounding box center [44, 132] width 73 height 9
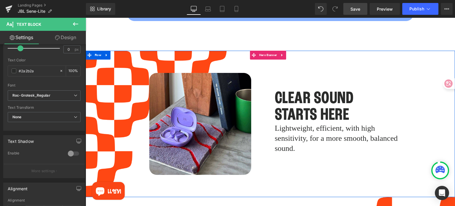
click at [421, 92] on div "Image Row 50px CLEAR SOUND STARTS HERE Heading Lightweight, efficient, with hig…" at bounding box center [270, 124] width 369 height 146
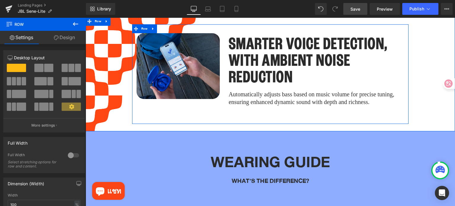
scroll to position [1424, 0]
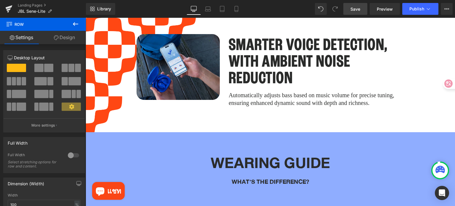
click at [354, 7] on span "Save" at bounding box center [355, 9] width 10 height 6
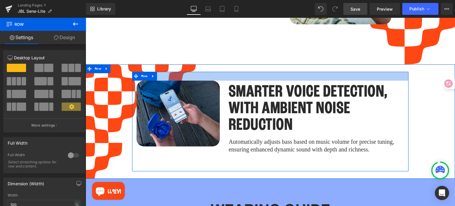
scroll to position [1392, 0]
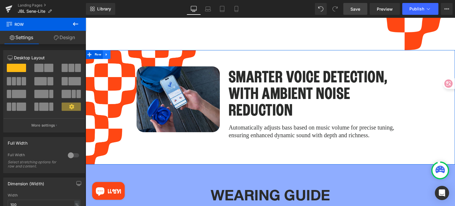
click at [107, 52] on icon at bounding box center [107, 54] width 4 height 4
click at [116, 52] on icon at bounding box center [114, 54] width 4 height 4
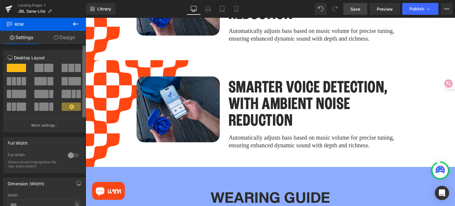
scroll to position [1501, 0]
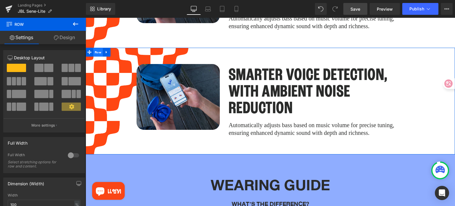
click at [97, 48] on span "Row" at bounding box center [97, 52] width 9 height 9
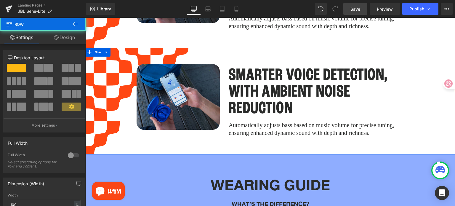
click at [66, 36] on link "Design" at bounding box center [64, 37] width 43 height 13
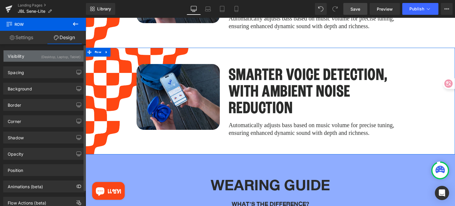
click at [35, 58] on div "Visibility (Desktop, Laptop, Tablet)" at bounding box center [44, 55] width 81 height 11
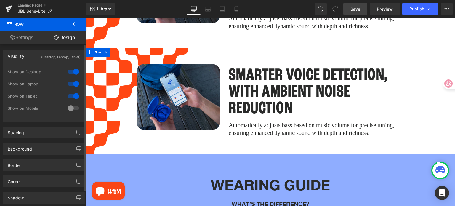
click at [69, 105] on div at bounding box center [73, 107] width 14 height 9
click at [71, 94] on div at bounding box center [73, 95] width 14 height 9
click at [73, 84] on div at bounding box center [73, 83] width 14 height 9
click at [73, 72] on div at bounding box center [73, 71] width 14 height 9
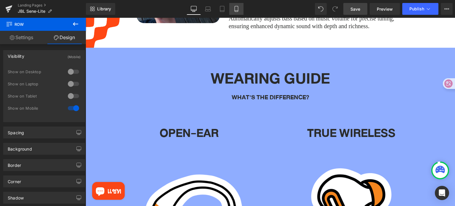
click at [238, 7] on icon at bounding box center [236, 9] width 3 height 6
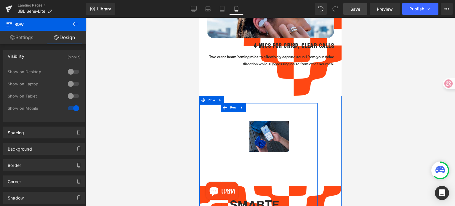
scroll to position [864, 0]
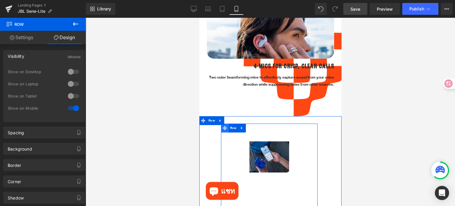
click at [225, 126] on icon at bounding box center [224, 128] width 4 height 4
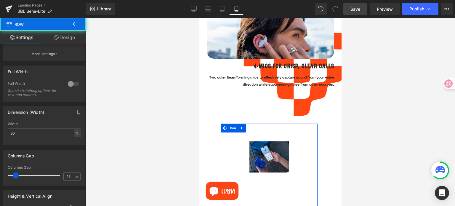
scroll to position [148, 0]
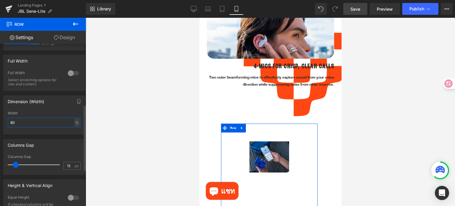
drag, startPoint x: 21, startPoint y: 124, endPoint x: 7, endPoint y: 124, distance: 14.5
click at [7, 124] on div "80% Width 80 % % px" at bounding box center [44, 122] width 81 height 23
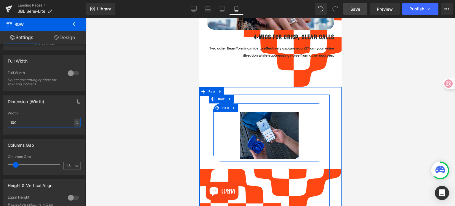
scroll to position [894, 0]
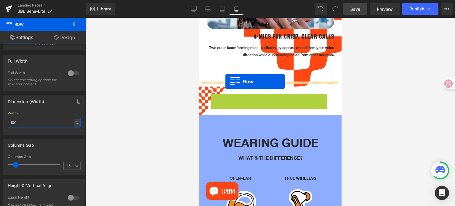
drag, startPoint x: 211, startPoint y: 94, endPoint x: 225, endPoint y: 81, distance: 18.9
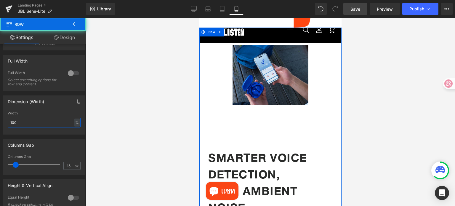
scroll to position [1042, 0]
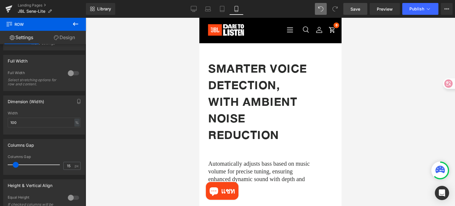
type input "80"
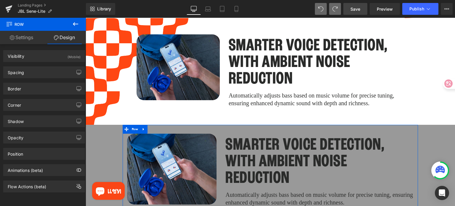
scroll to position [1422, 0]
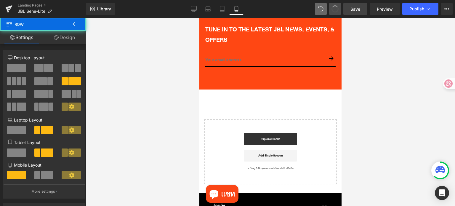
type input "100"
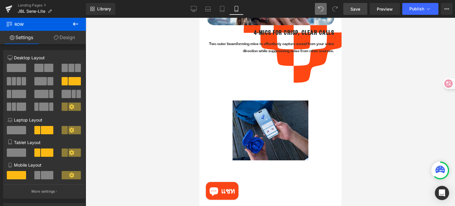
scroll to position [892, 0]
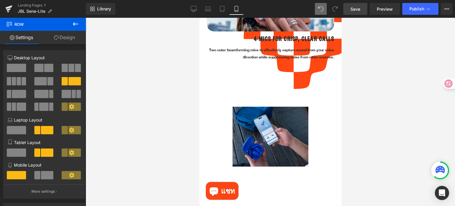
click at [212, 119] on div "Image" at bounding box center [270, 137] width 124 height 60
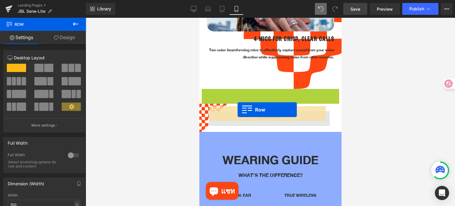
drag, startPoint x: 204, startPoint y: 89, endPoint x: 237, endPoint y: 109, distance: 39.4
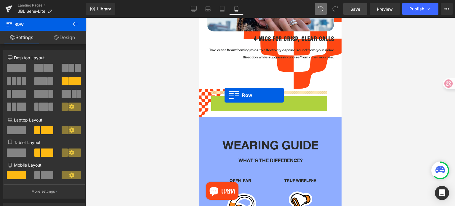
drag, startPoint x: 212, startPoint y: 96, endPoint x: 224, endPoint y: 95, distance: 11.9
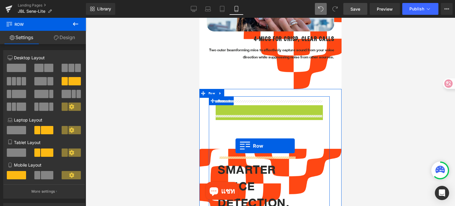
drag, startPoint x: 217, startPoint y: 107, endPoint x: 235, endPoint y: 145, distance: 43.1
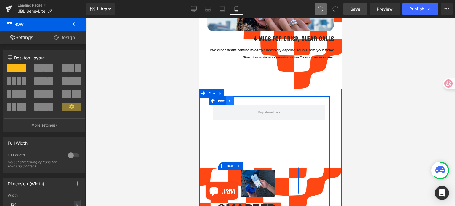
click at [228, 99] on icon at bounding box center [229, 101] width 4 height 4
click at [246, 99] on icon at bounding box center [245, 101] width 4 height 4
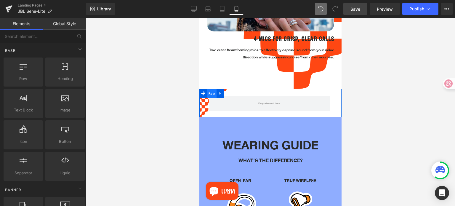
click at [212, 89] on span "Row" at bounding box center [211, 93] width 9 height 9
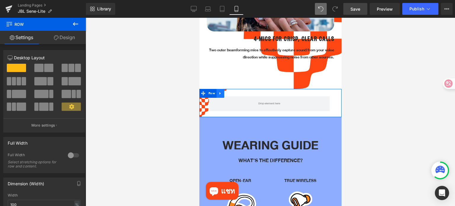
click at [221, 91] on link at bounding box center [220, 93] width 8 height 9
click at [235, 91] on icon at bounding box center [235, 93] width 4 height 4
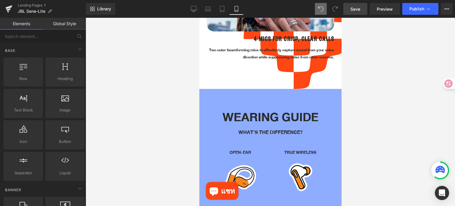
click at [372, 104] on div at bounding box center [270, 112] width 369 height 188
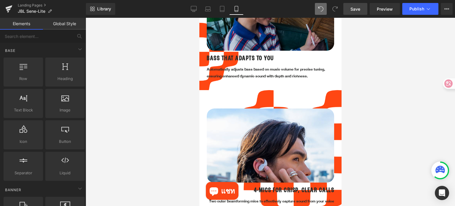
scroll to position [714, 0]
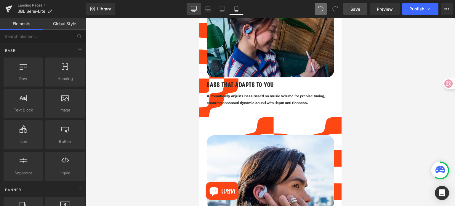
drag, startPoint x: 194, startPoint y: 9, endPoint x: 220, endPoint y: 73, distance: 69.1
click at [194, 9] on icon at bounding box center [194, 9] width 6 height 6
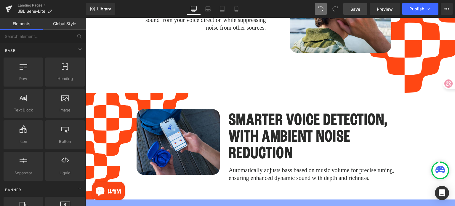
scroll to position [1343, 0]
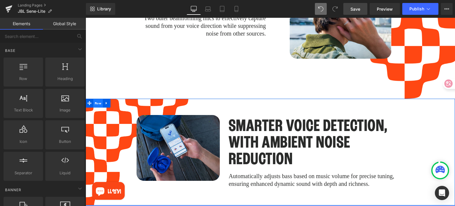
click at [96, 99] on span "Row" at bounding box center [97, 103] width 9 height 9
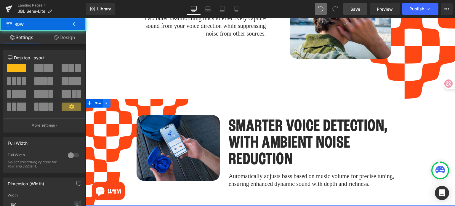
click at [108, 101] on icon at bounding box center [107, 103] width 4 height 4
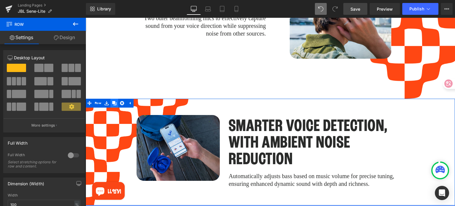
click at [113, 101] on icon at bounding box center [114, 103] width 4 height 4
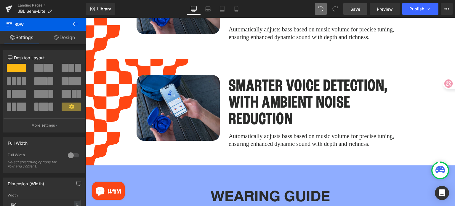
scroll to position [1493, 0]
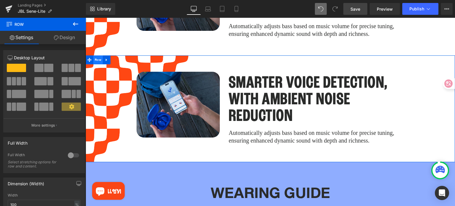
click at [96, 55] on span "Row" at bounding box center [97, 59] width 9 height 9
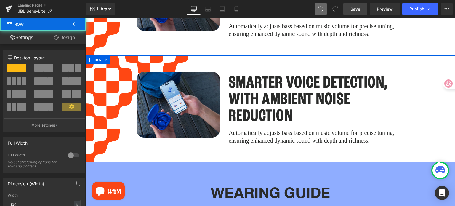
click at [72, 38] on link "Design" at bounding box center [64, 37] width 43 height 13
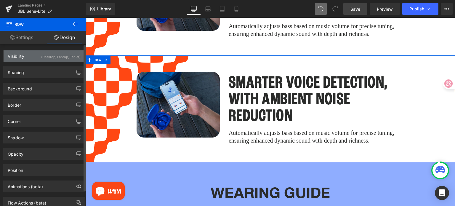
click at [57, 58] on div "(Desktop, Laptop, Tablet)" at bounding box center [60, 55] width 39 height 10
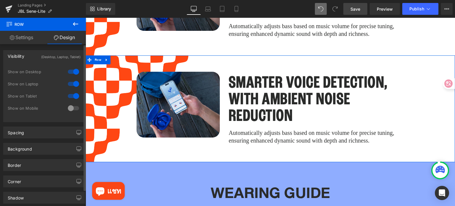
click at [69, 107] on div at bounding box center [73, 107] width 14 height 9
click at [71, 95] on div at bounding box center [73, 95] width 14 height 9
click at [71, 83] on div at bounding box center [73, 83] width 14 height 9
click at [71, 73] on div at bounding box center [73, 71] width 14 height 9
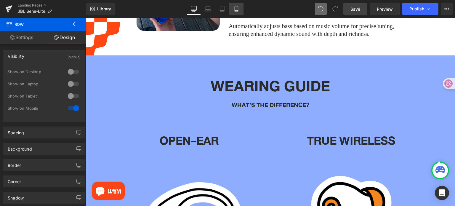
click at [236, 11] on icon at bounding box center [236, 9] width 6 height 6
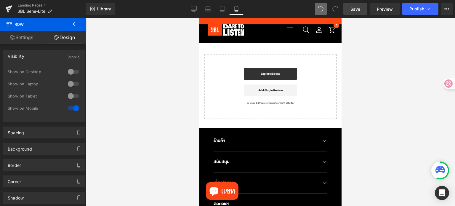
scroll to position [894, 0]
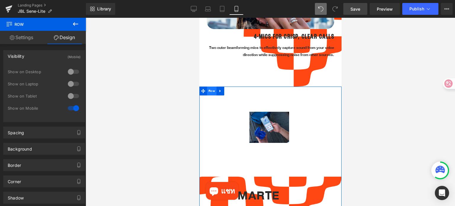
click at [210, 87] on span "Row" at bounding box center [211, 90] width 9 height 9
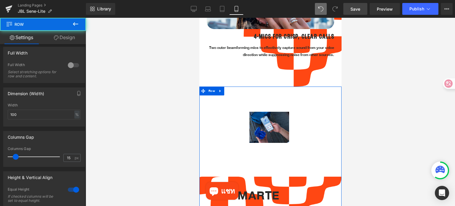
scroll to position [118, 0]
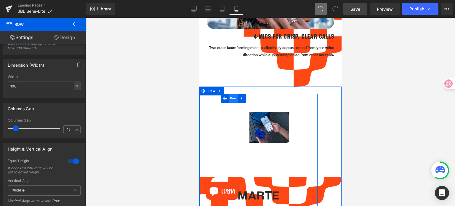
click at [231, 95] on span "Row" at bounding box center [232, 98] width 9 height 9
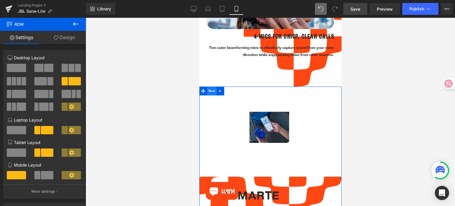
click at [212, 87] on span "Row" at bounding box center [211, 90] width 9 height 9
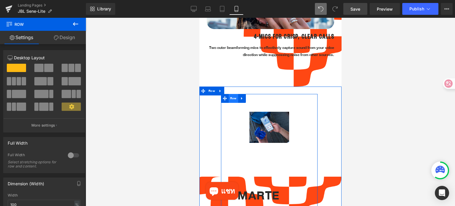
click at [231, 95] on span "Row" at bounding box center [232, 98] width 9 height 9
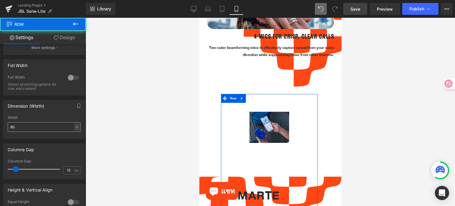
scroll to position [148, 0]
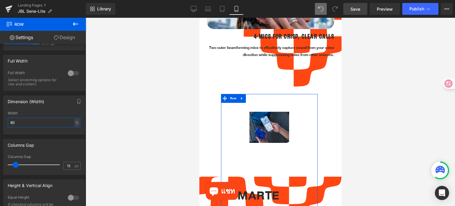
click at [0, 123] on div "Dimension (Width) 80% Width 80 % % px" at bounding box center [44, 113] width 89 height 44
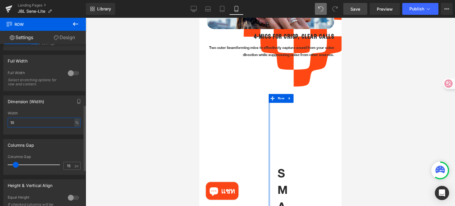
type input "100"
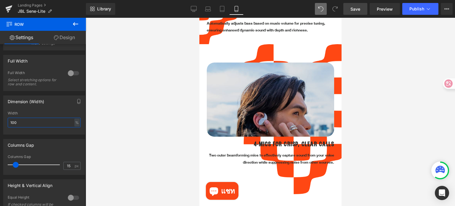
scroll to position [775, 0]
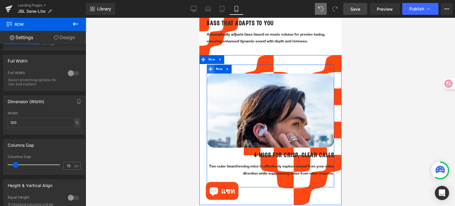
click at [210, 67] on icon at bounding box center [210, 69] width 4 height 4
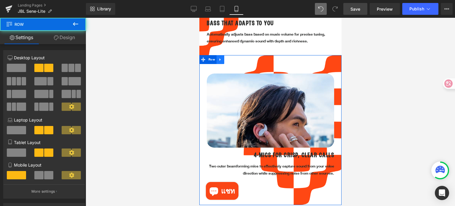
click at [221, 57] on icon at bounding box center [220, 59] width 4 height 4
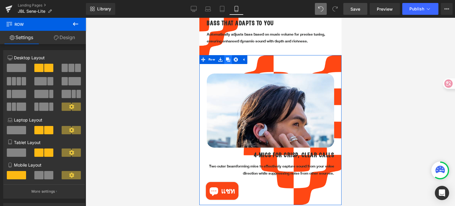
click at [228, 57] on icon at bounding box center [228, 59] width 4 height 4
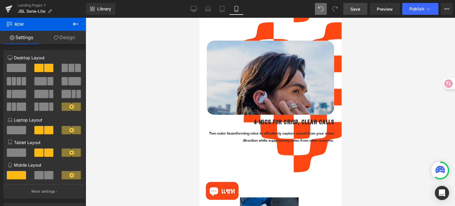
scroll to position [1052, 0]
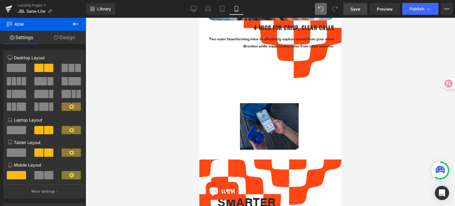
click at [265, 118] on div "Image" at bounding box center [268, 126] width 73 height 47
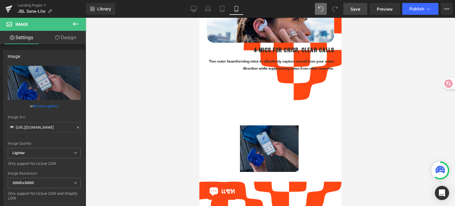
scroll to position [904, 0]
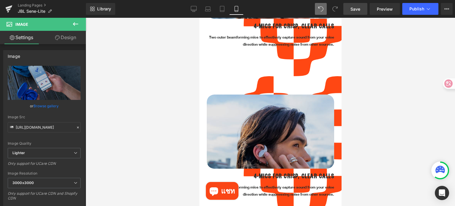
click at [257, 120] on img at bounding box center [269, 154] width 127 height 120
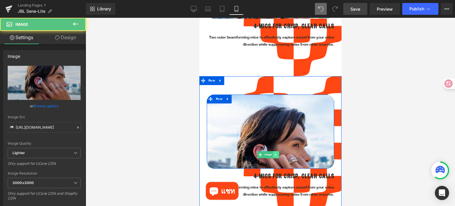
click at [275, 153] on icon at bounding box center [275, 155] width 3 height 4
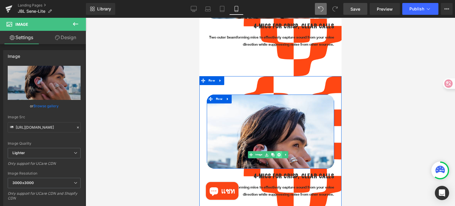
click at [279, 153] on icon at bounding box center [278, 155] width 3 height 4
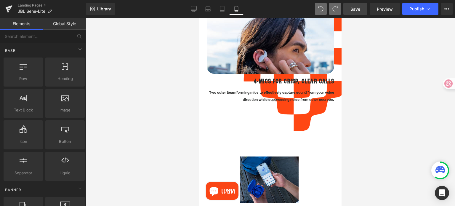
scroll to position [1001, 0]
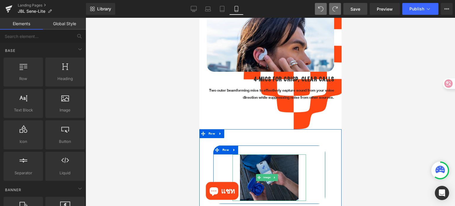
click at [263, 181] on img at bounding box center [269, 177] width 59 height 47
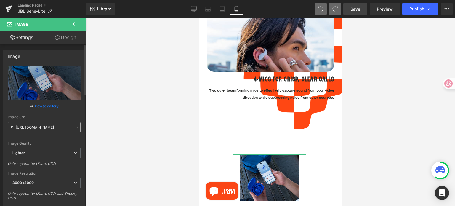
click at [50, 126] on input "[URL][DOMAIN_NAME]" at bounding box center [44, 127] width 73 height 10
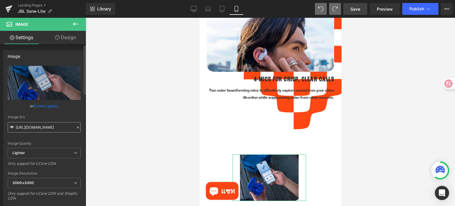
click at [50, 127] on input "[URL][DOMAIN_NAME]" at bounding box center [44, 127] width 73 height 10
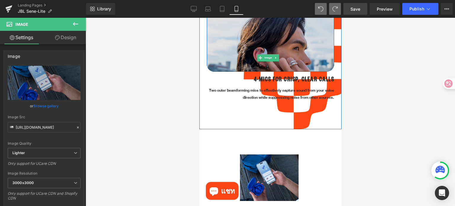
click at [247, 48] on img at bounding box center [269, 58] width 127 height 120
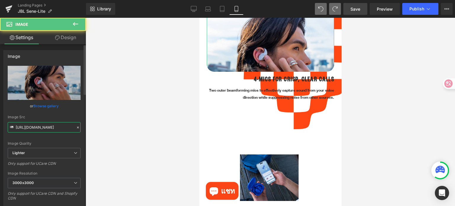
click at [36, 127] on input "[URL][DOMAIN_NAME]" at bounding box center [44, 127] width 73 height 10
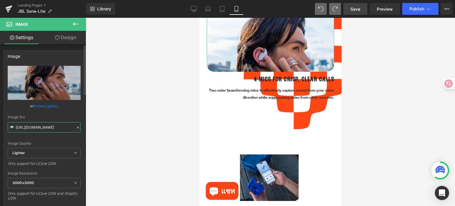
paste input "c512b582-464b-41d7-aa92-396b0fe0bbf6/-/format/auto/-/preview/3000x3000/-/qualit…"
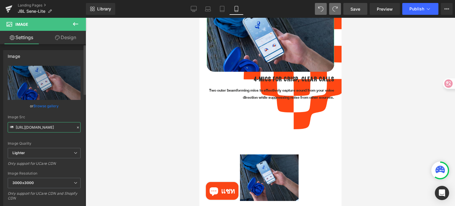
type input "[URL][DOMAIN_NAME]"
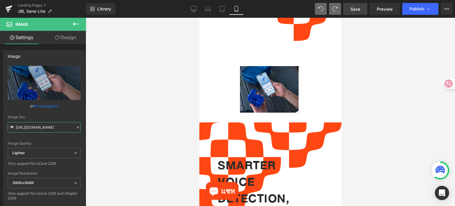
scroll to position [1090, 0]
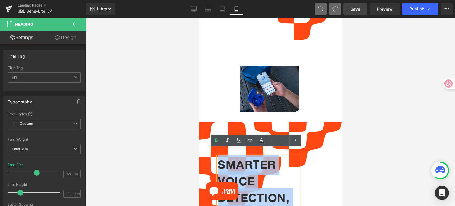
copy h1 "Smarter Voice Detection, with Ambient Noise Reduction"
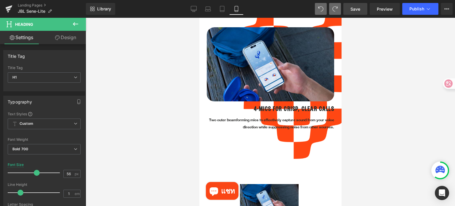
scroll to position [971, 0]
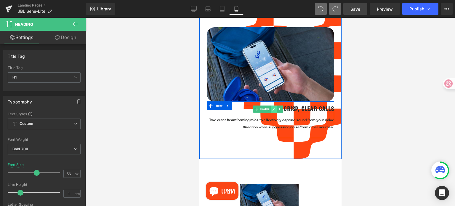
click at [275, 107] on icon at bounding box center [273, 109] width 3 height 4
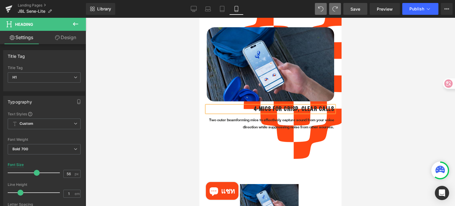
click at [275, 106] on h1 "4-MICS FOR CRISP, CLEAR CALLS" at bounding box center [269, 109] width 127 height 7
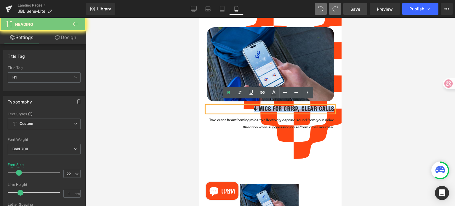
click at [275, 106] on h1 "4-MICS FOR CRISP, CLEAR CALLS" at bounding box center [269, 109] width 127 height 7
paste div
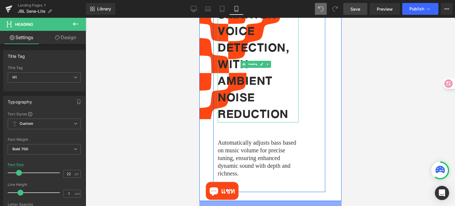
scroll to position [1284, 0]
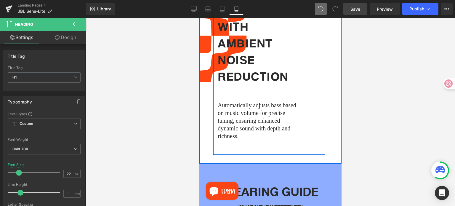
click at [234, 105] on p "Automatically adjusts bass based on music volume for precise tuning, ensuring e…" at bounding box center [257, 120] width 81 height 39
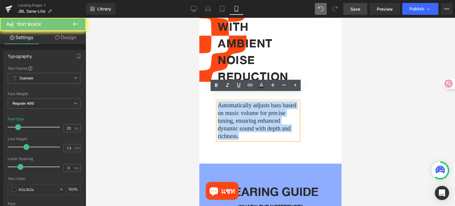
click at [234, 105] on p "Automatically adjusts bass based on music volume for precise tuning, ensuring e…" at bounding box center [257, 120] width 81 height 39
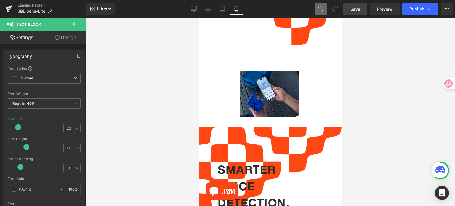
scroll to position [1077, 0]
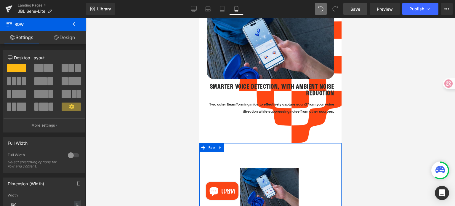
scroll to position [988, 0]
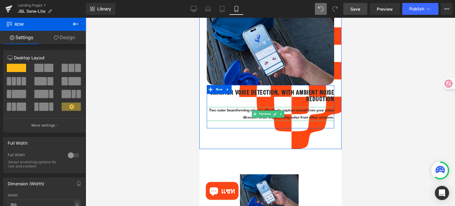
click at [302, 110] on p "Two outer beamforming mics to effectively capture sound from your voice directi…" at bounding box center [269, 114] width 127 height 14
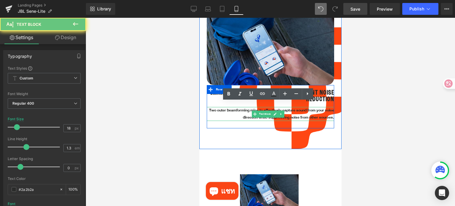
click at [302, 110] on p "Two outer beamforming mics to effectively capture sound from your voice directi…" at bounding box center [269, 114] width 127 height 14
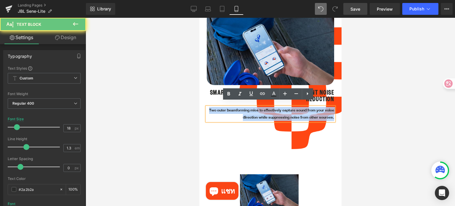
click at [302, 110] on p "Two outer beamforming mics to effectively capture sound from your voice directi…" at bounding box center [269, 114] width 127 height 14
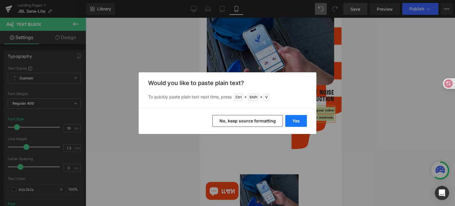
click at [297, 122] on button "Yes" at bounding box center [296, 121] width 22 height 12
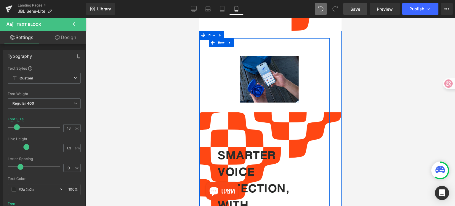
scroll to position [1106, 0]
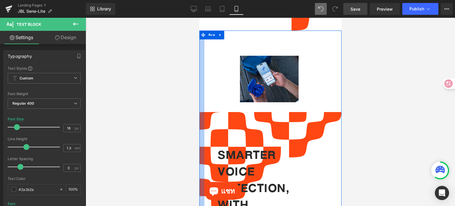
click at [202, 117] on div at bounding box center [201, 186] width 5 height 311
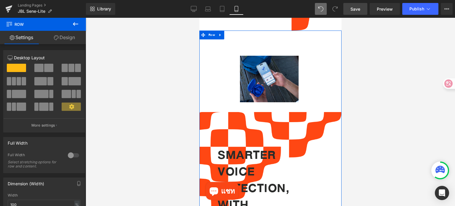
click at [60, 37] on link "Design" at bounding box center [64, 37] width 43 height 13
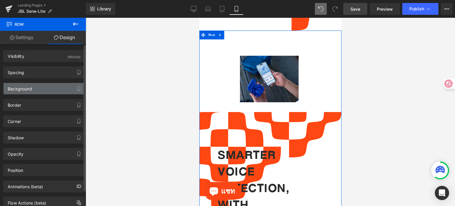
type input "[URL][DOMAIN_NAME]"
click at [40, 87] on div "Background" at bounding box center [44, 88] width 81 height 11
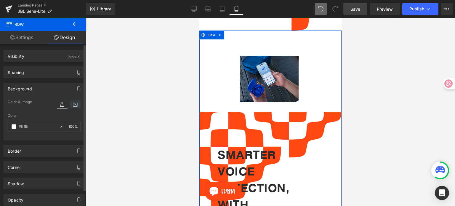
click at [71, 102] on icon at bounding box center [75, 104] width 11 height 8
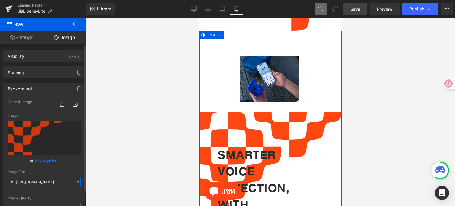
click at [63, 182] on input "[URL][DOMAIN_NAME]" at bounding box center [44, 182] width 73 height 10
click at [221, 33] on icon at bounding box center [220, 35] width 4 height 4
click at [233, 33] on icon at bounding box center [235, 35] width 4 height 4
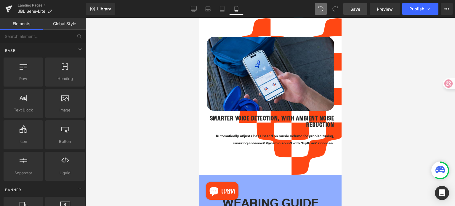
scroll to position [958, 0]
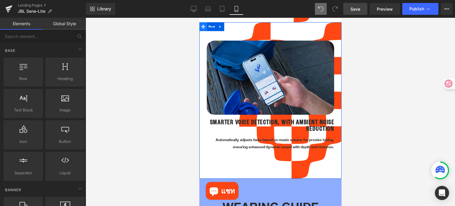
click at [202, 25] on icon at bounding box center [203, 27] width 4 height 4
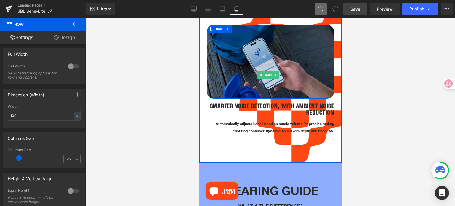
scroll to position [988, 0]
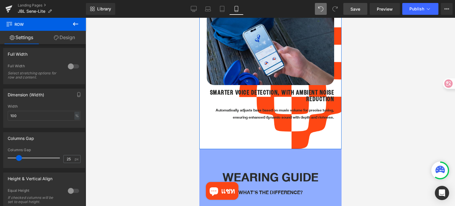
click at [65, 38] on link "Design" at bounding box center [64, 37] width 43 height 13
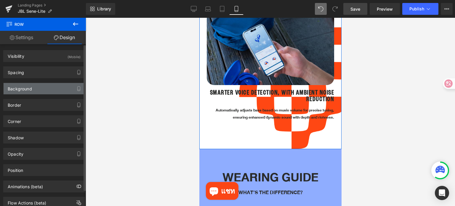
click at [47, 90] on div "Background" at bounding box center [44, 88] width 81 height 11
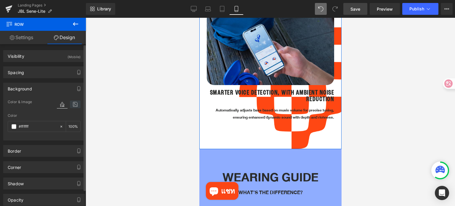
click at [70, 102] on icon at bounding box center [75, 104] width 11 height 8
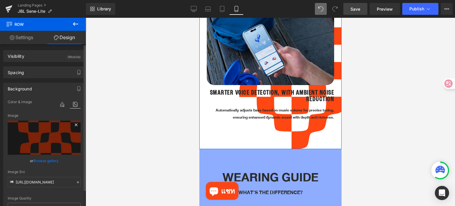
click at [76, 126] on icon at bounding box center [76, 124] width 7 height 7
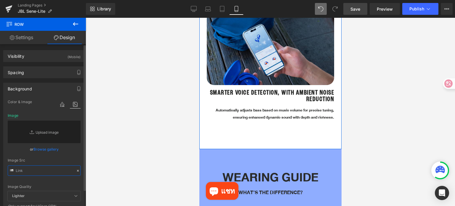
click at [36, 172] on input "text" at bounding box center [44, 170] width 73 height 10
paste input "[URL][DOMAIN_NAME]"
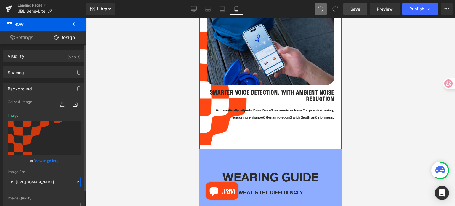
type input "[URL][DOMAIN_NAME]"
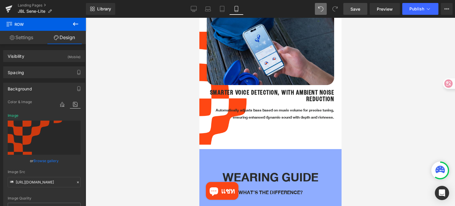
scroll to position [0, 0]
click at [135, 140] on div at bounding box center [270, 112] width 369 height 188
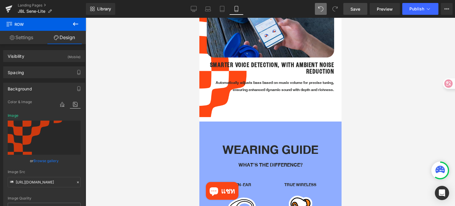
scroll to position [1017, 0]
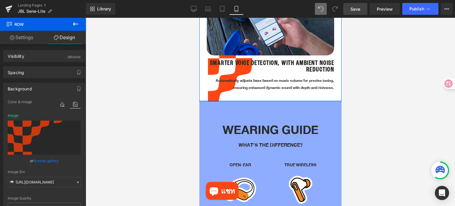
drag, startPoint x: 220, startPoint y: 111, endPoint x: 220, endPoint y: 90, distance: 20.7
click at [220, 90] on div "Image Row Smarter Voice Detection, with Ambient Noise Reduction Heading Automat…" at bounding box center [270, 32] width 142 height 139
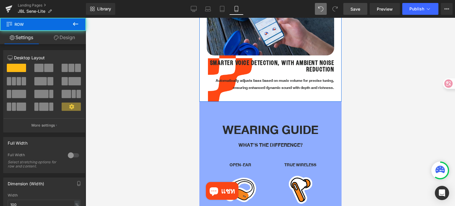
click at [202, 93] on div "Image Row Smarter Voice Detection, with Ambient Noise Reduction Heading Automat…" at bounding box center [270, 36] width 142 height 129
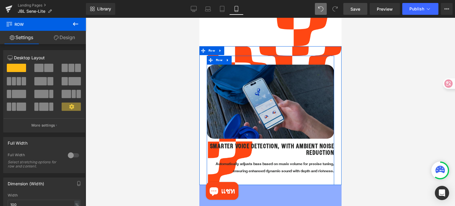
scroll to position [929, 0]
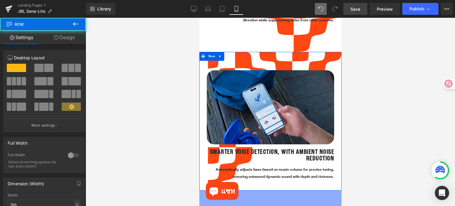
click at [202, 65] on div "Image Row Smarter Voice Detection, with Ambient Noise Reduction Heading Automat…" at bounding box center [270, 125] width 142 height 129
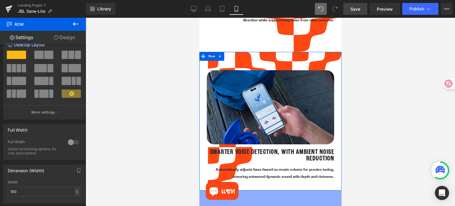
scroll to position [59, 0]
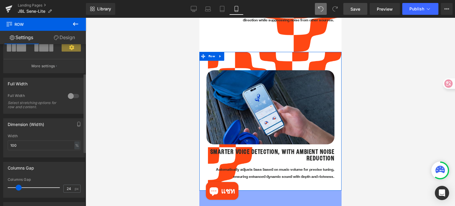
type input "25"
click at [18, 186] on span at bounding box center [19, 188] width 6 height 6
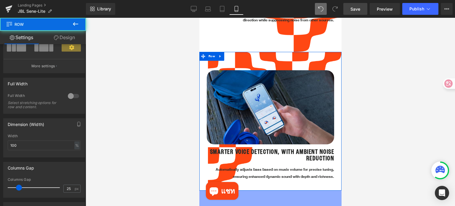
click at [308, 52] on div "Image Row Smarter Voice Detection, with Ambient Noise Reduction Heading Automat…" at bounding box center [270, 121] width 142 height 139
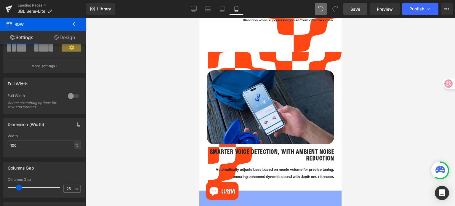
click at [394, 131] on div at bounding box center [270, 112] width 369 height 188
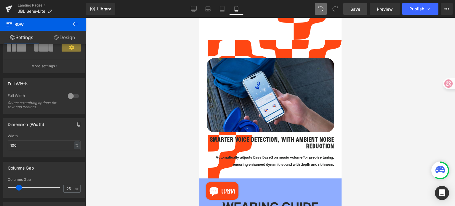
scroll to position [958, 0]
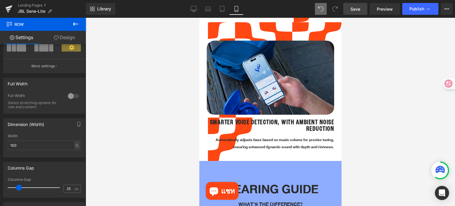
click at [302, 120] on h1 "Smarter Voice Detection, with Ambient Noise Reduction" at bounding box center [269, 125] width 127 height 13
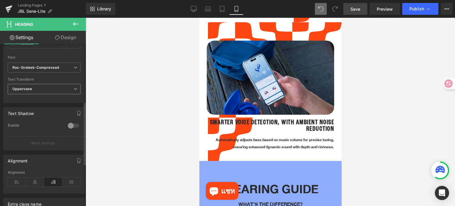
scroll to position [257, 0]
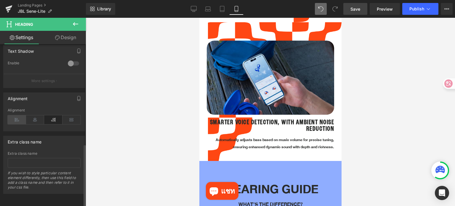
click at [17, 118] on icon at bounding box center [17, 119] width 18 height 9
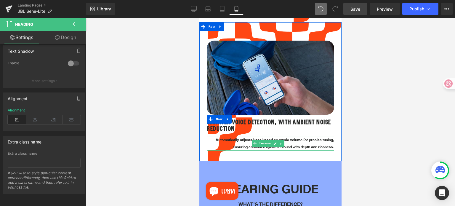
click at [224, 137] on p "Automatically adjusts bass based on music volume for precise tuning, ensuring e…" at bounding box center [269, 144] width 127 height 14
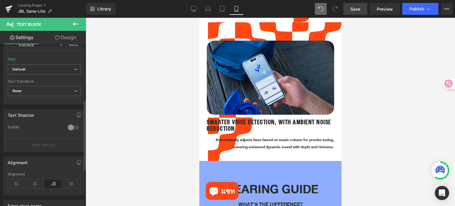
scroll to position [148, 0]
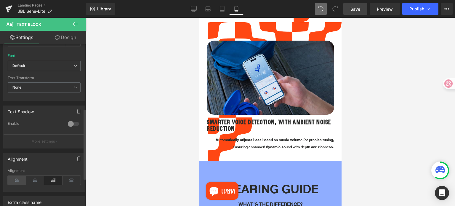
click at [15, 179] on icon at bounding box center [17, 180] width 18 height 9
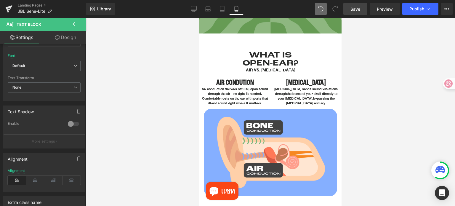
scroll to position [218, 0]
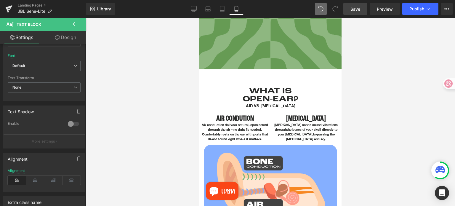
click at [376, 80] on div at bounding box center [270, 112] width 369 height 188
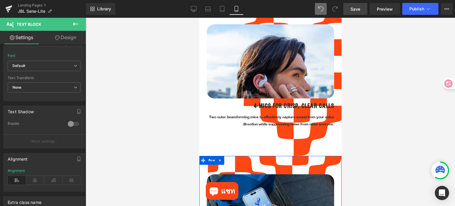
scroll to position [810, 0]
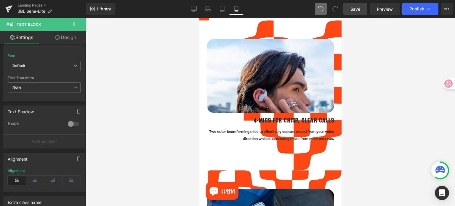
click at [357, 11] on span "Save" at bounding box center [355, 9] width 10 height 6
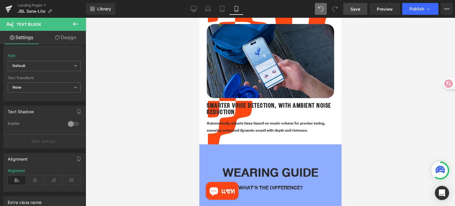
scroll to position [1077, 0]
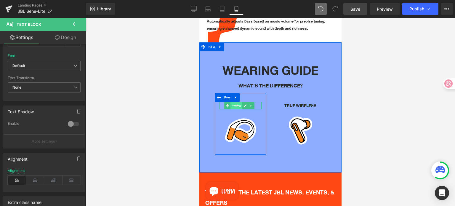
drag, startPoint x: 264, startPoint y: 190, endPoint x: 240, endPoint y: 102, distance: 91.8
click at [240, 102] on span "Heading" at bounding box center [236, 105] width 12 height 7
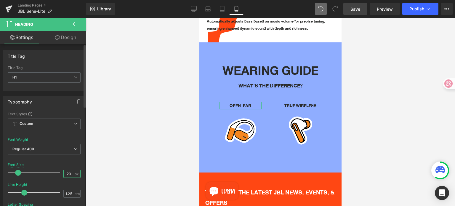
drag, startPoint x: 70, startPoint y: 173, endPoint x: 62, endPoint y: 173, distance: 7.7
click at [64, 173] on input "20" at bounding box center [69, 173] width 10 height 7
type input "16"
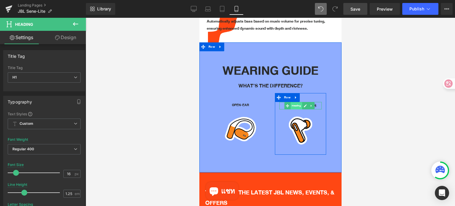
click at [294, 102] on span "Heading" at bounding box center [296, 105] width 12 height 7
drag, startPoint x: 69, startPoint y: 172, endPoint x: 62, endPoint y: 172, distance: 7.1
click at [64, 172] on input "20" at bounding box center [69, 173] width 10 height 7
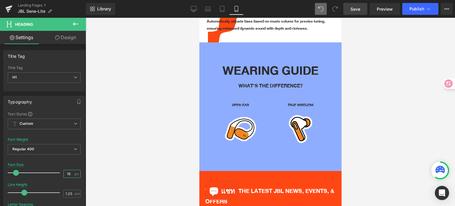
type input "16"
click at [361, 8] on link "Save" at bounding box center [355, 9] width 24 height 12
click at [390, 75] on div at bounding box center [270, 112] width 369 height 188
